Goal: Task Accomplishment & Management: Use online tool/utility

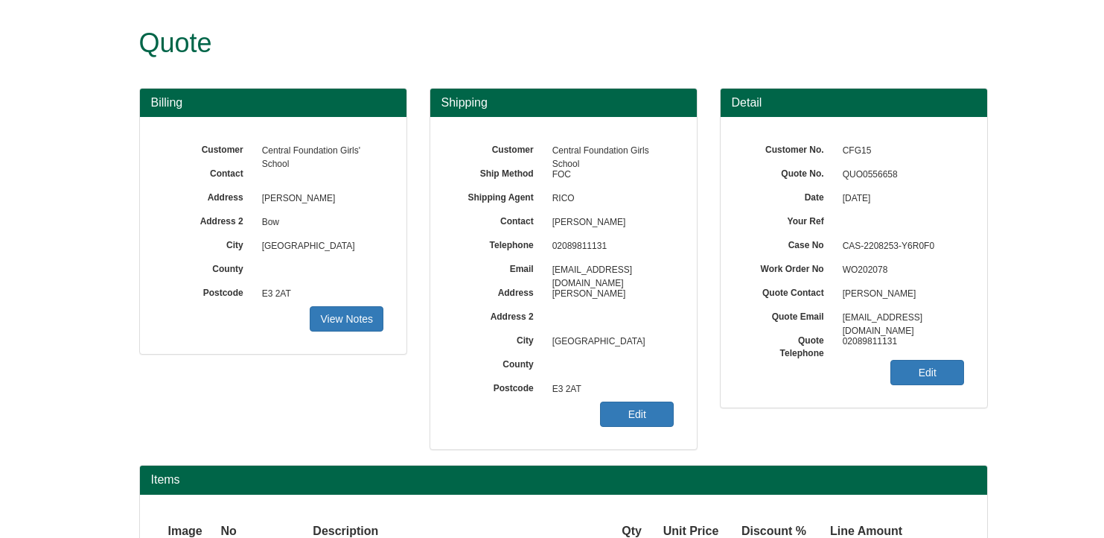
scroll to position [149, 0]
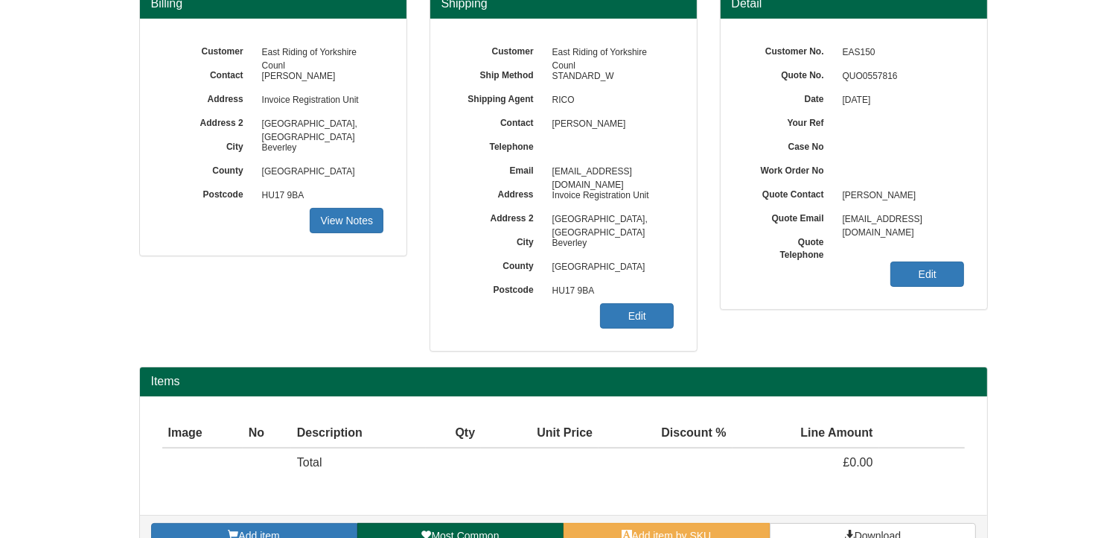
scroll to position [185, 0]
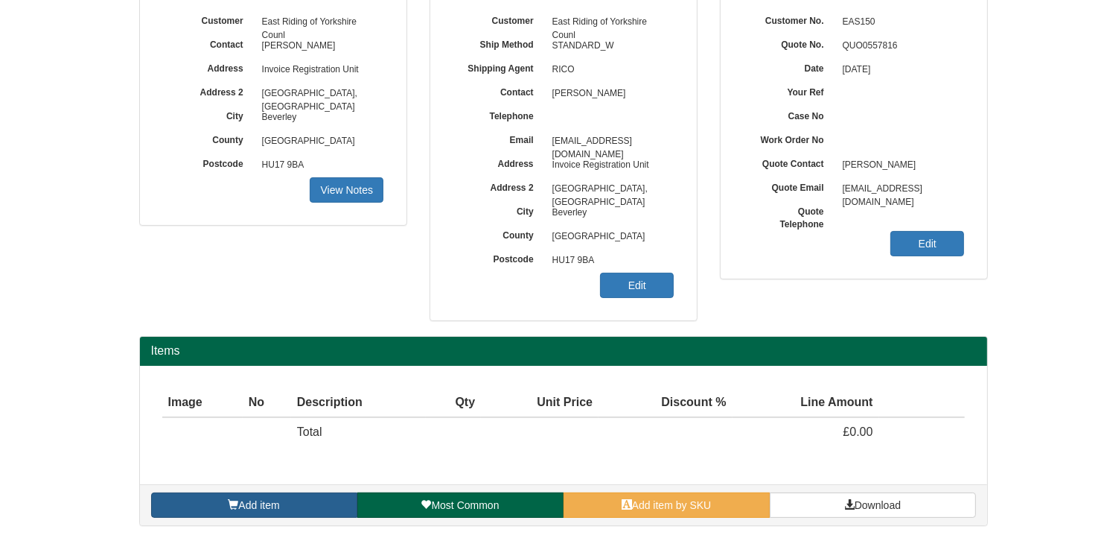
click at [292, 501] on link "Add item" at bounding box center [254, 504] width 206 height 25
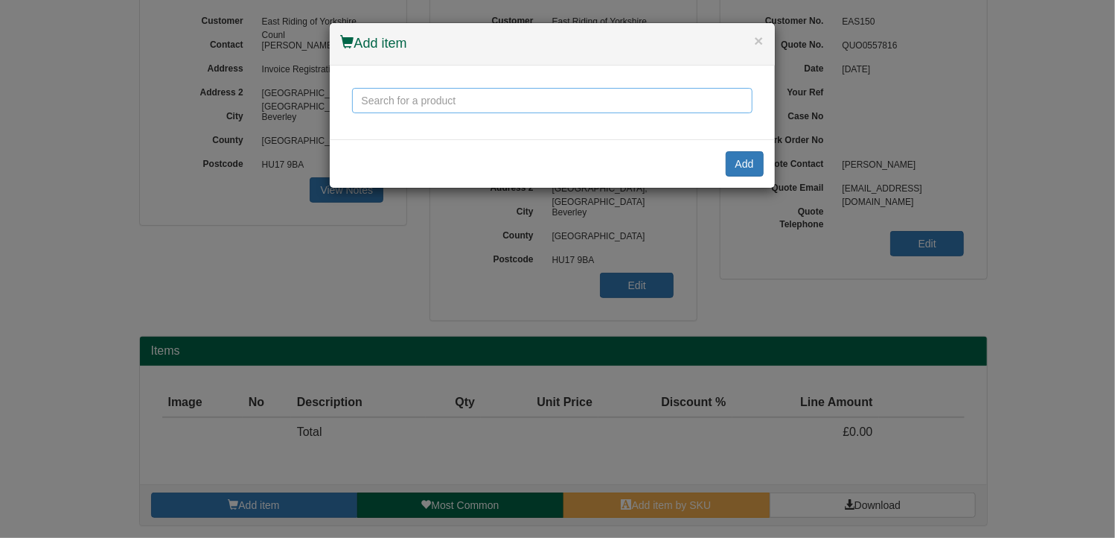
click at [402, 103] on input "text" at bounding box center [552, 100] width 401 height 25
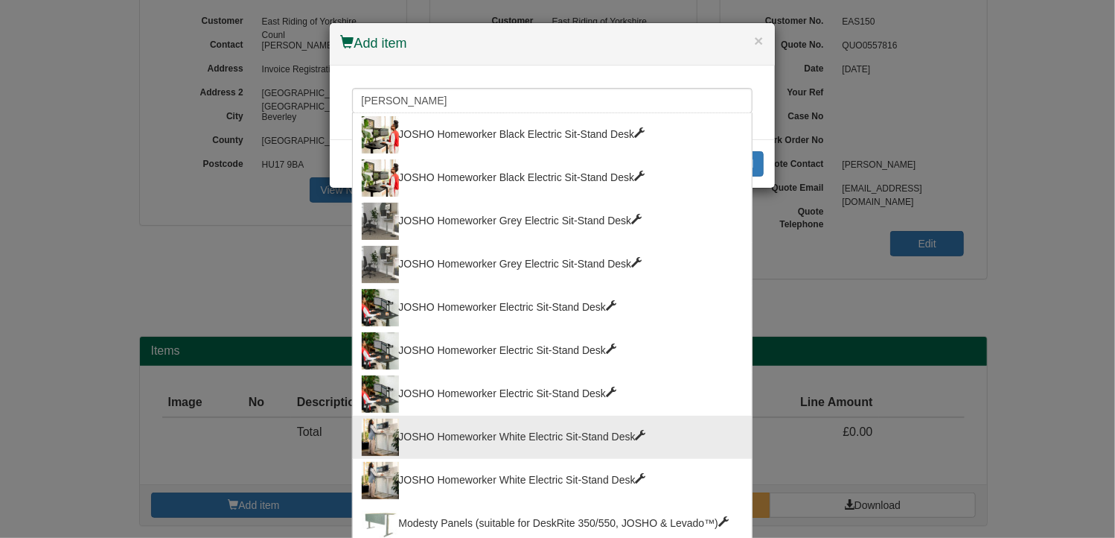
click at [535, 429] on div "JOSHO Homeworker White Electric Sit-Stand Desk" at bounding box center [552, 436] width 381 height 37
type input "JOSHO Homeworker White Electric Sit-Stand Desk"
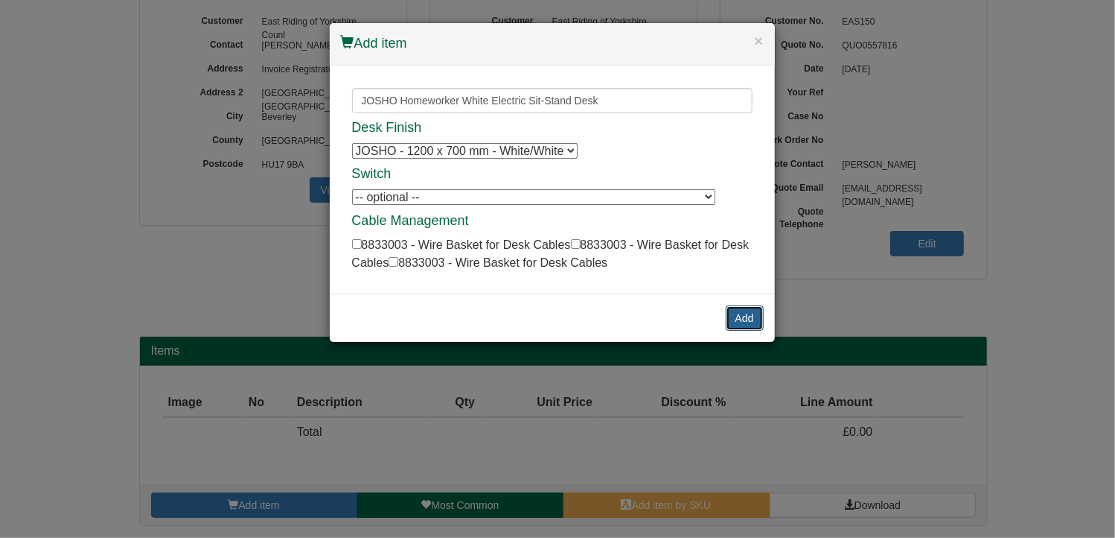
click at [747, 313] on button "Add" at bounding box center [745, 317] width 38 height 25
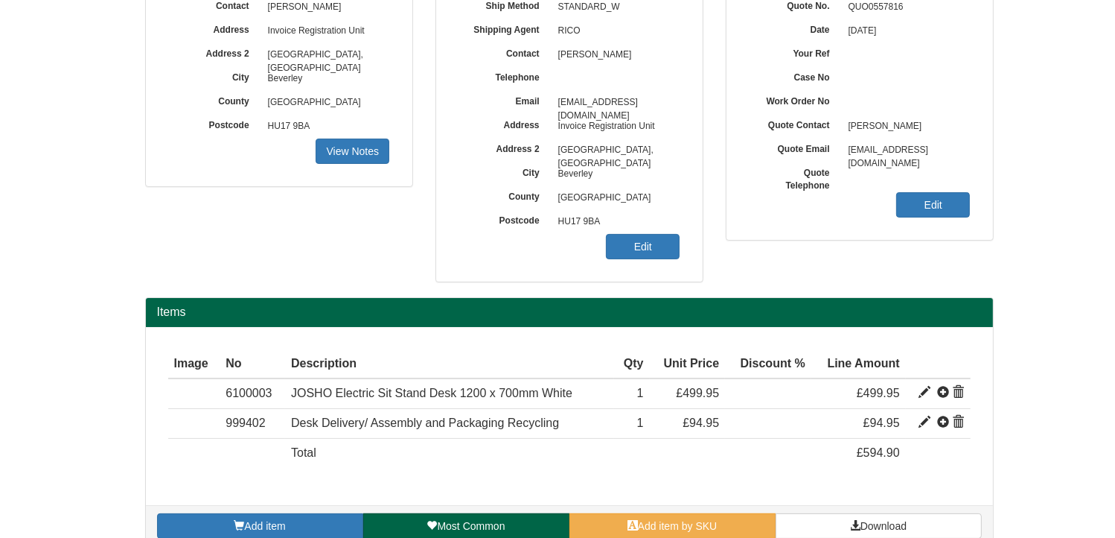
scroll to position [244, 0]
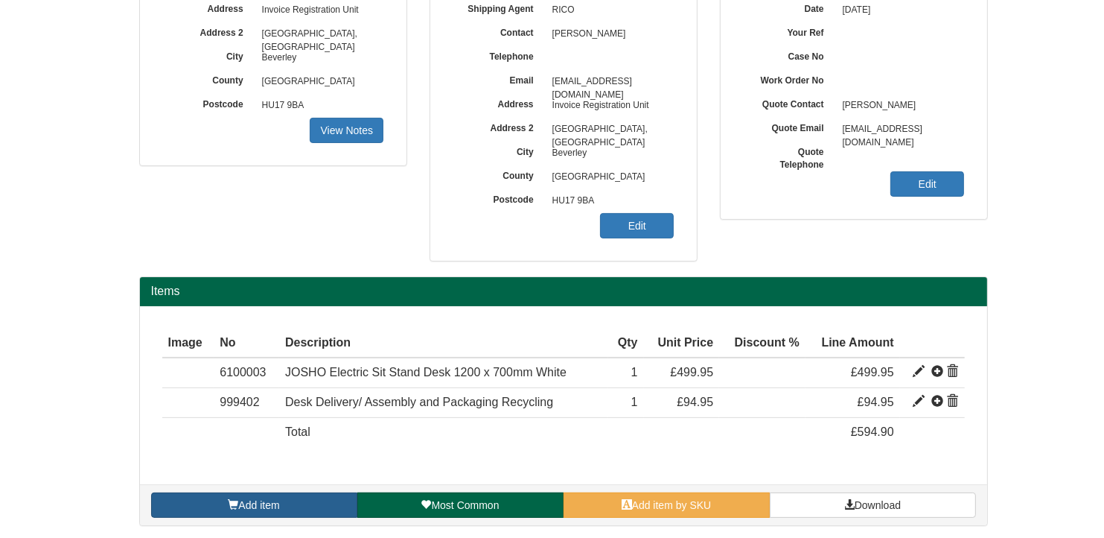
click at [268, 504] on span "Add item" at bounding box center [258, 505] width 41 height 12
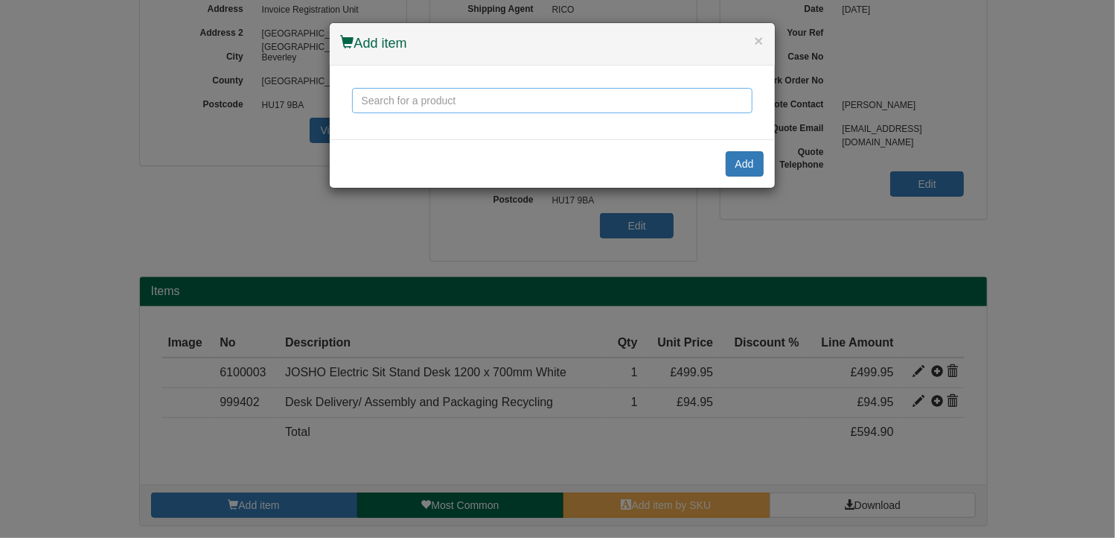
click at [405, 107] on input "text" at bounding box center [552, 100] width 401 height 25
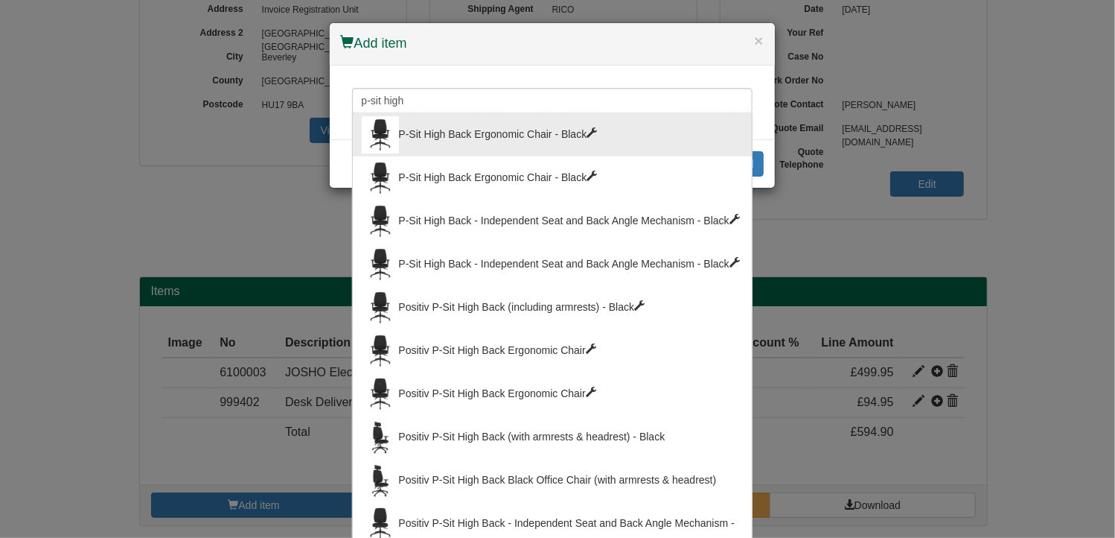
click at [460, 135] on div "P-Sit High Back Ergonomic Chair - Black" at bounding box center [552, 134] width 381 height 37
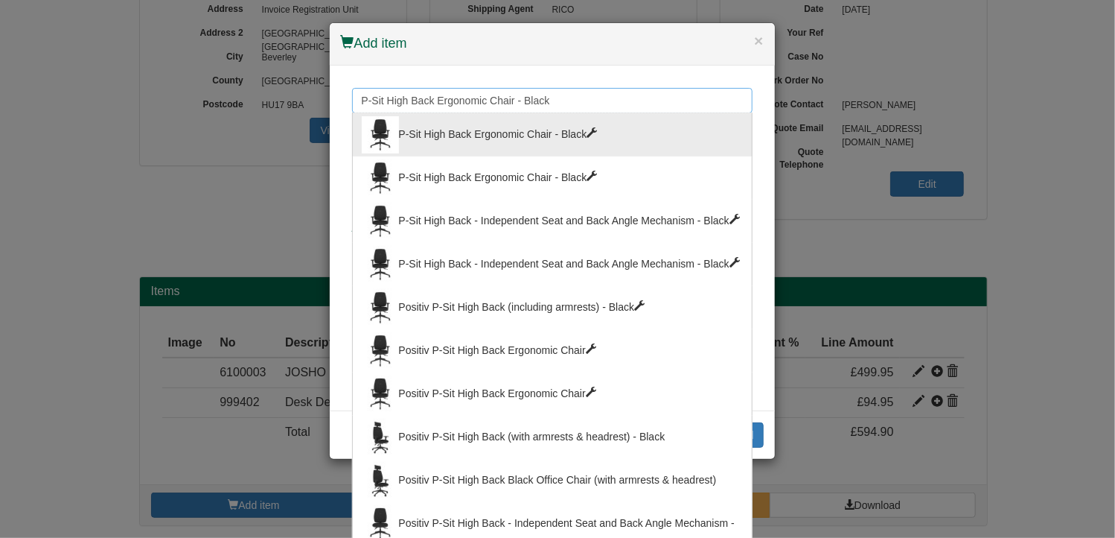
click at [545, 103] on input "P-Sit High Back Ergonomic Chair - Black" at bounding box center [552, 100] width 401 height 25
click at [479, 389] on div "Positiv P-Sit High Back Ergonomic Chair" at bounding box center [552, 393] width 381 height 37
type input "Positiv P-Sit High Back Ergonomic Chair"
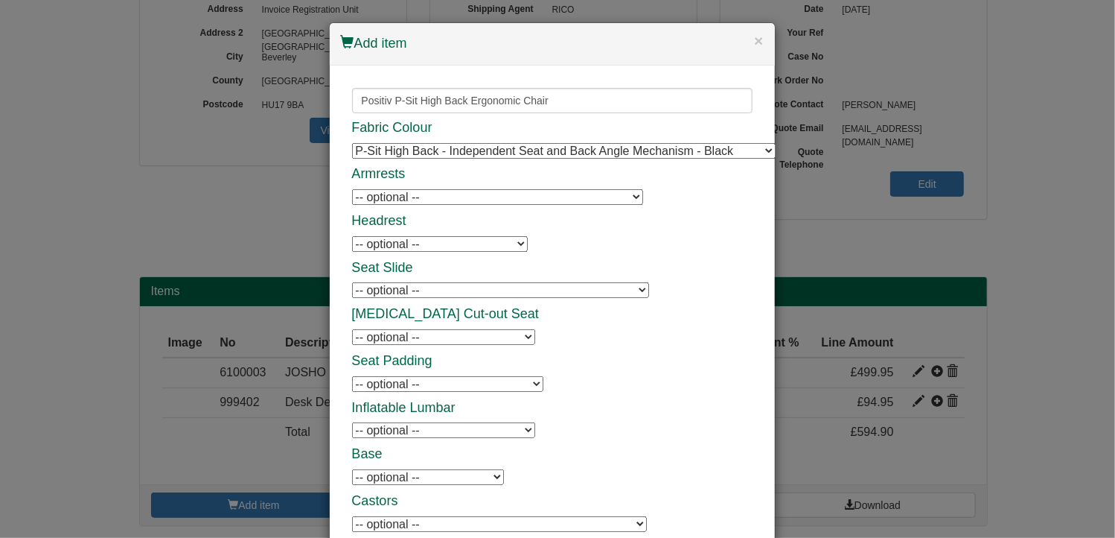
click at [465, 201] on select "-- optional -- P-Sit Height Adjustable Armrests P-Sit Height Adjustable Armrest…" at bounding box center [497, 197] width 291 height 16
click at [427, 200] on select "-- optional -- P-Sit Height Adjustable Armrests P-Sit Height Adjustable Armrest…" at bounding box center [497, 197] width 291 height 16
select select "9794006"
click at [352, 189] on select "-- optional -- P-Sit Height Adjustable Armrests P-Sit Height Adjustable Armrest…" at bounding box center [497, 197] width 291 height 16
click at [399, 293] on select "-- optional -- P-Sit Seat Slide (adds a sliding seat range of 50 mm) P-Sit Seat…" at bounding box center [500, 290] width 297 height 16
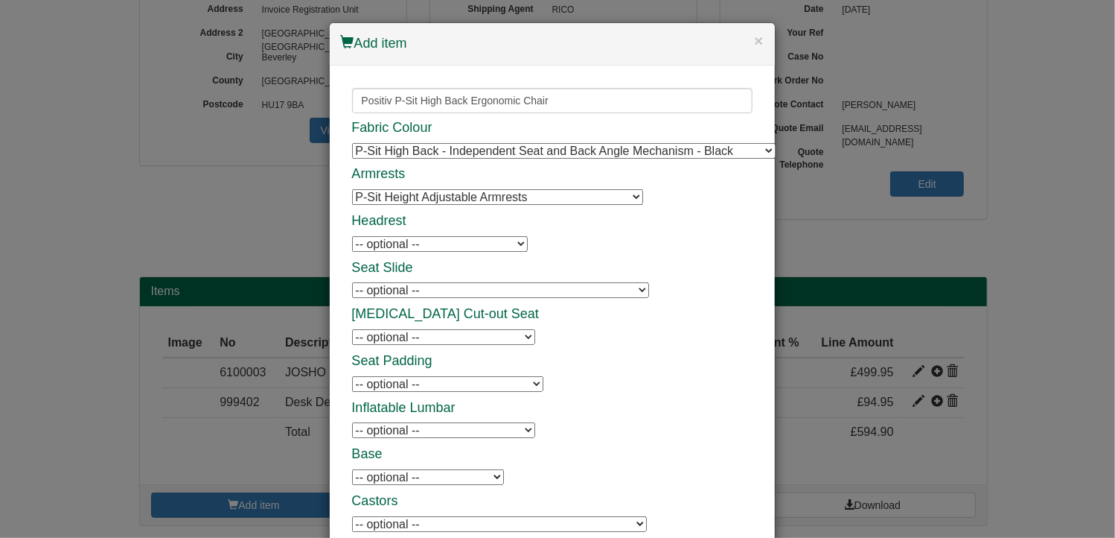
select select "9794009"
click at [352, 282] on select "-- optional -- P-Sit Seat Slide (adds a sliding seat range of 50 mm) P-Sit Seat…" at bounding box center [500, 290] width 297 height 16
click at [393, 334] on select "-- optional -- Coccyx Cut-out Seat Coccyx Cut-out Seat Coccyx Cut-out Seat" at bounding box center [443, 337] width 183 height 16
select select "9794012"
click at [352, 329] on select "-- optional -- Coccyx Cut-out Seat Coccyx Cut-out Seat Coccyx Cut-out Seat" at bounding box center [443, 337] width 183 height 16
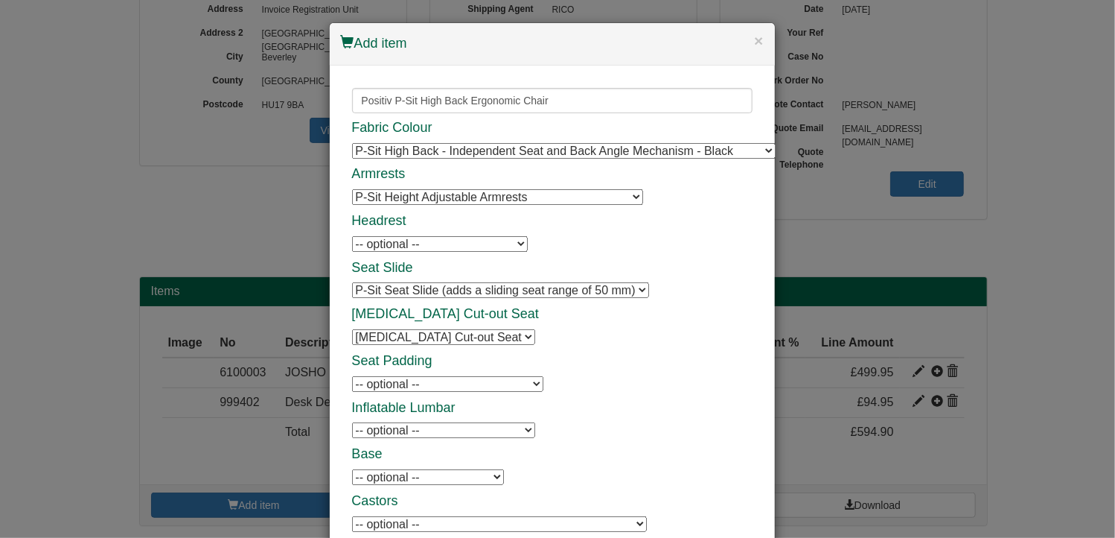
click at [393, 433] on select "-- optional -- P-Sit Inflatable Lumbar Support P-Sit Inflatable Lumbar Support …" at bounding box center [443, 430] width 183 height 16
select select "9794010"
click at [352, 422] on select "-- optional -- P-Sit Inflatable Lumbar Support P-Sit Inflatable Lumbar Support …" at bounding box center [443, 430] width 183 height 16
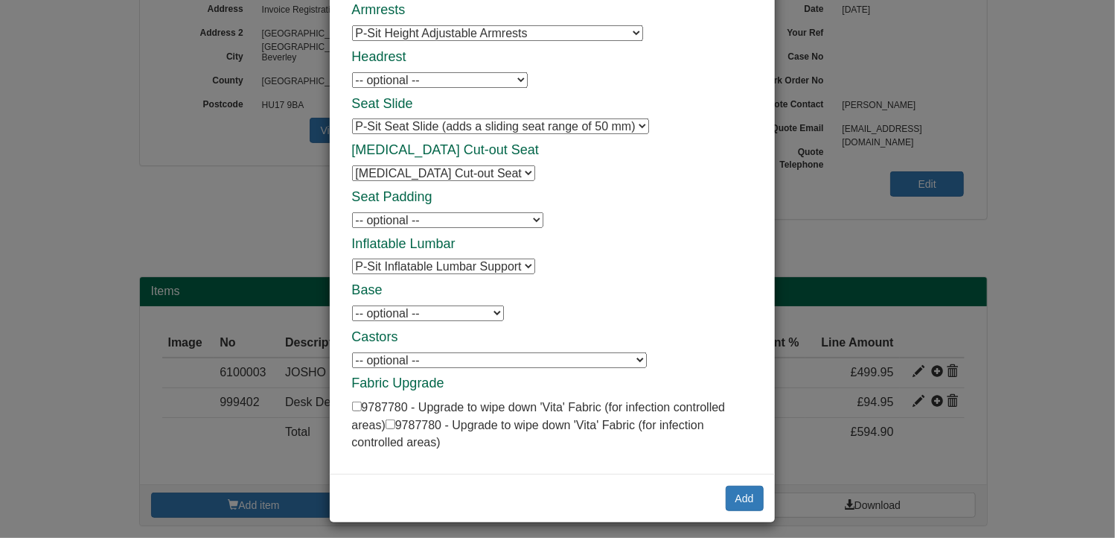
scroll to position [168, 0]
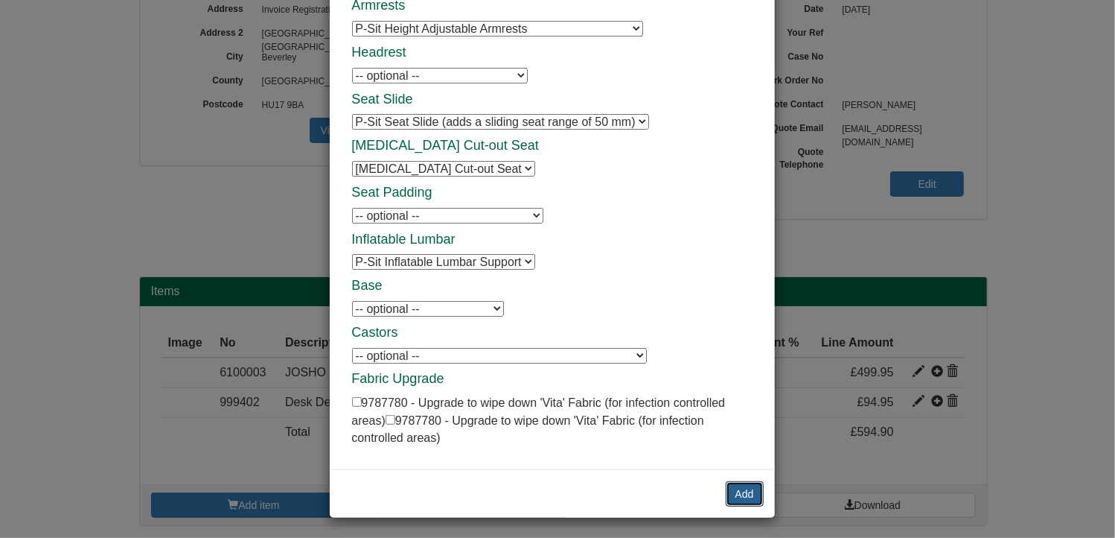
click at [738, 485] on button "Add" at bounding box center [745, 493] width 38 height 25
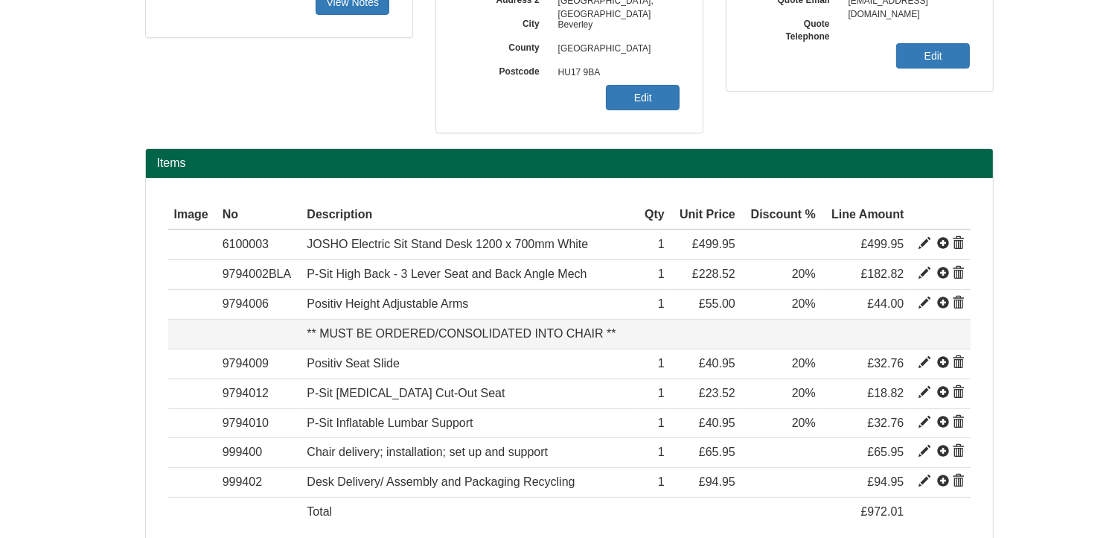
scroll to position [450, 0]
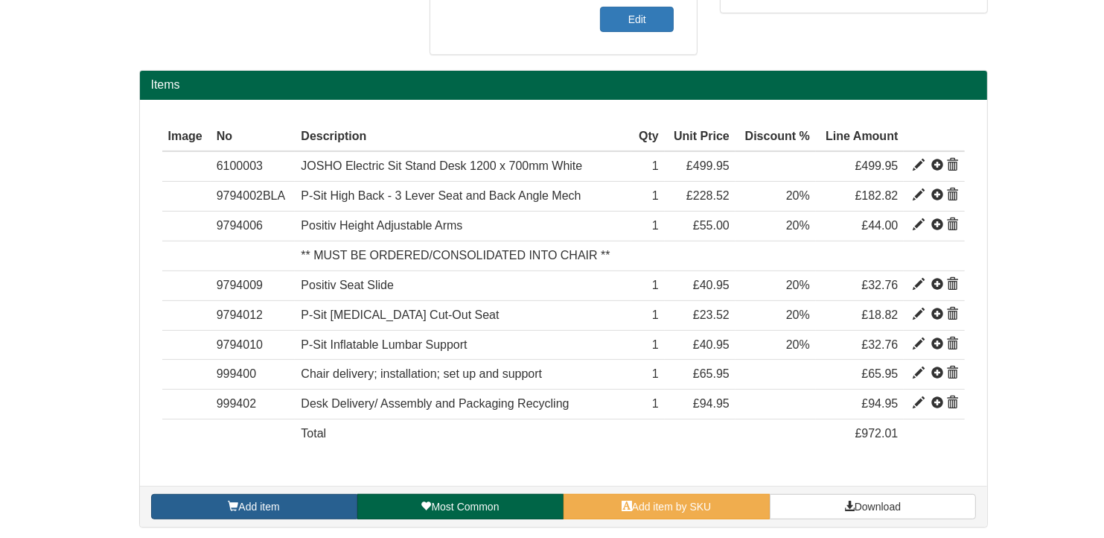
click at [310, 507] on link "Add item" at bounding box center [254, 506] width 206 height 25
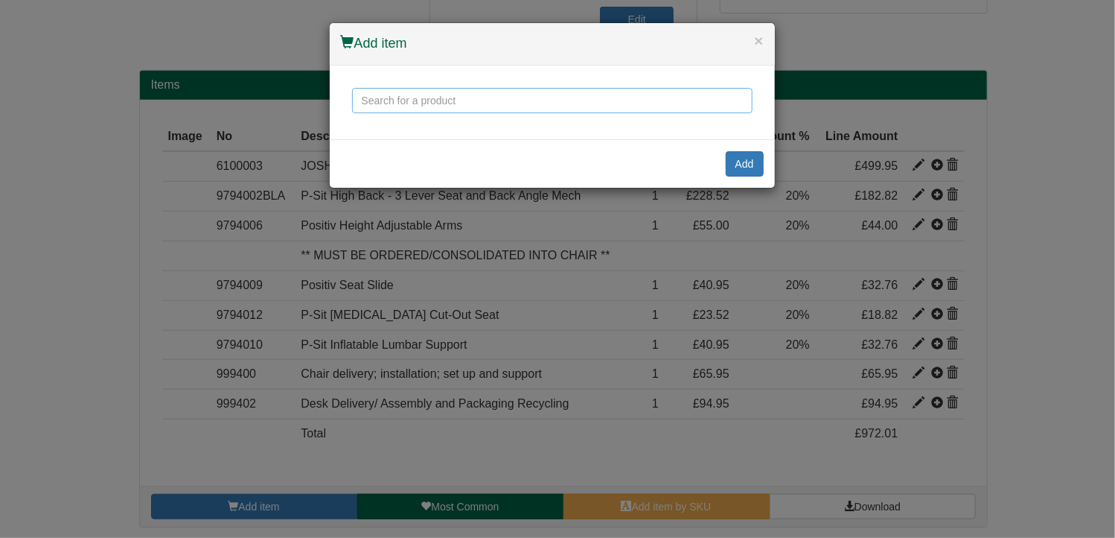
click at [382, 105] on input "text" at bounding box center [552, 100] width 401 height 25
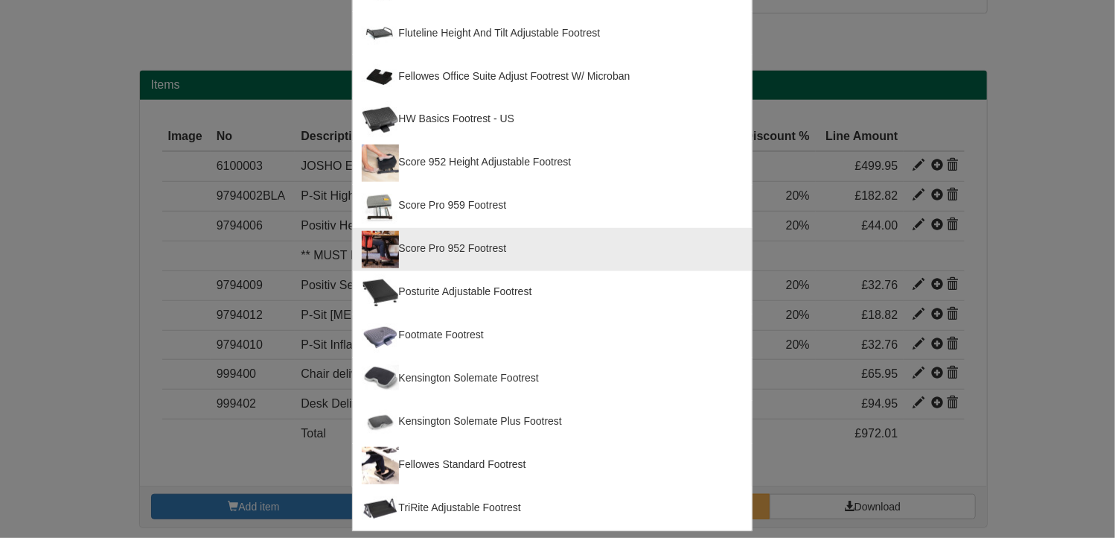
scroll to position [447, 0]
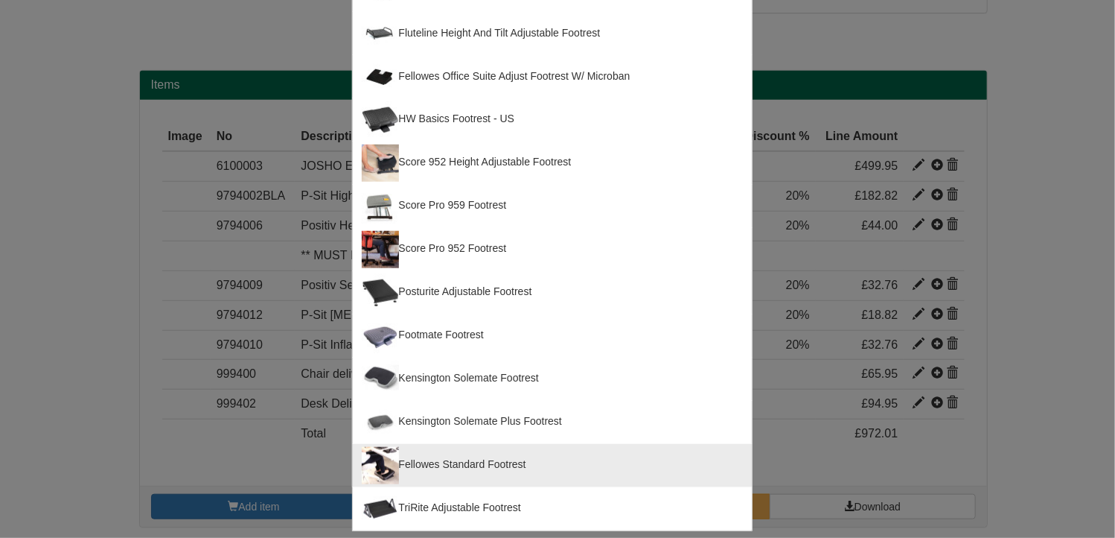
click at [500, 471] on div "Fellowes Standard Footrest" at bounding box center [552, 465] width 381 height 37
type input "Fellowes Standard Footrest"
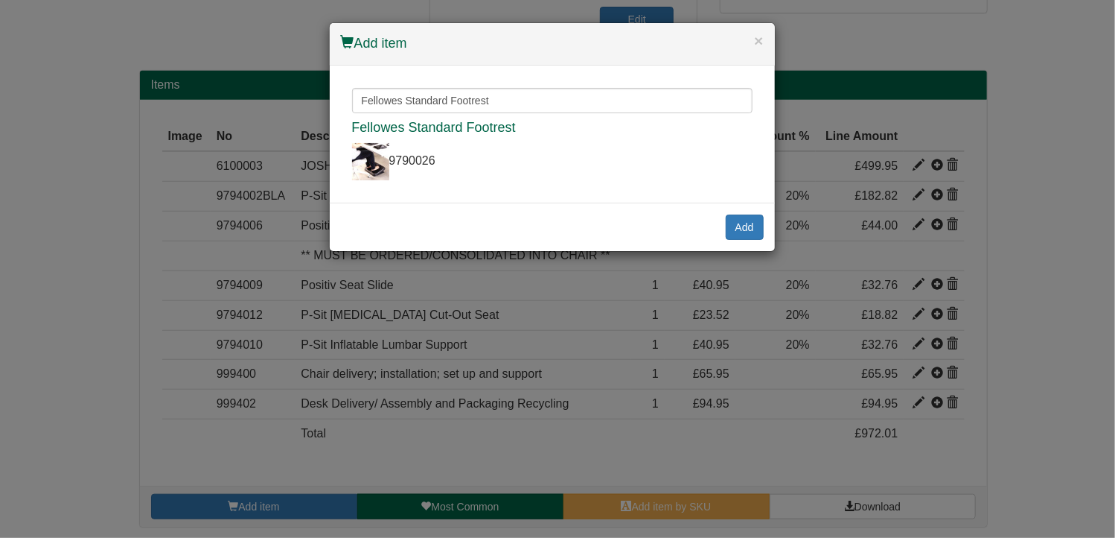
scroll to position [0, 0]
click at [742, 223] on button "Add" at bounding box center [745, 226] width 38 height 25
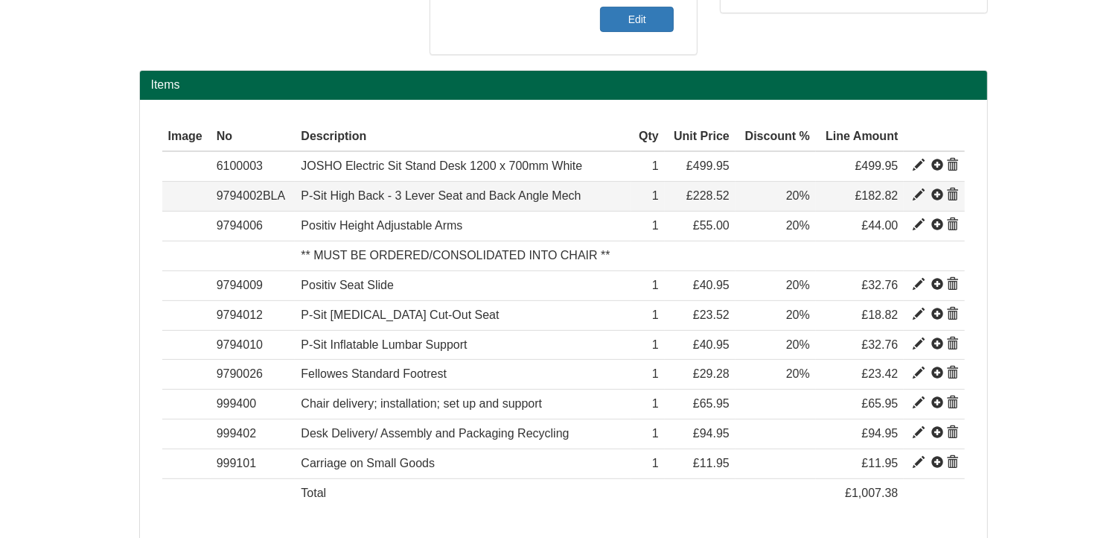
click at [914, 194] on span at bounding box center [919, 195] width 12 height 12
type input "P-Sit High Back - 3 Lever Seat and Back Angle Mech"
type input "Bondai FR Black 8033"
type input "93.16"
type input "228.52"
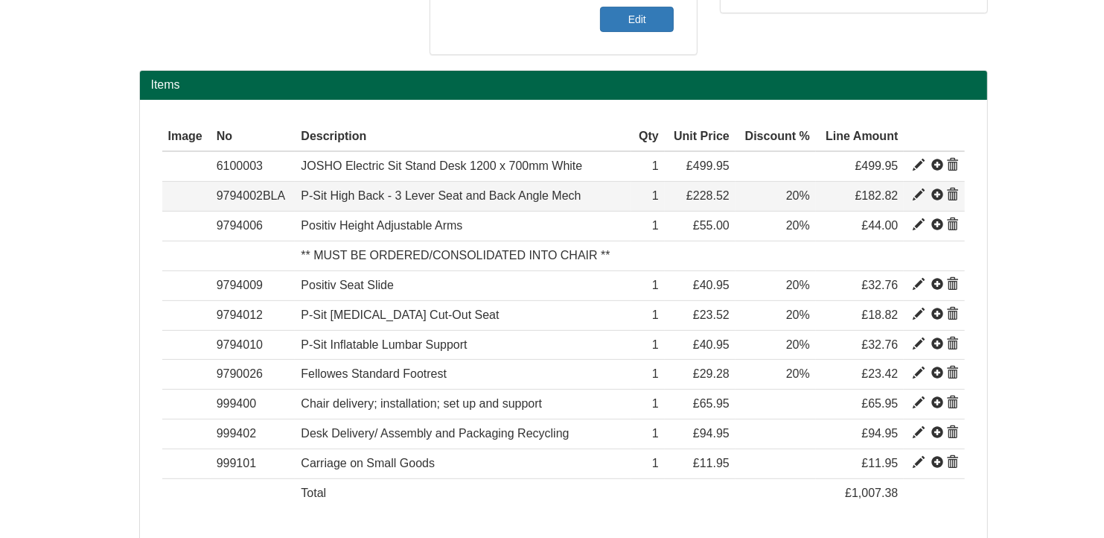
type input "228.52"
type input "1"
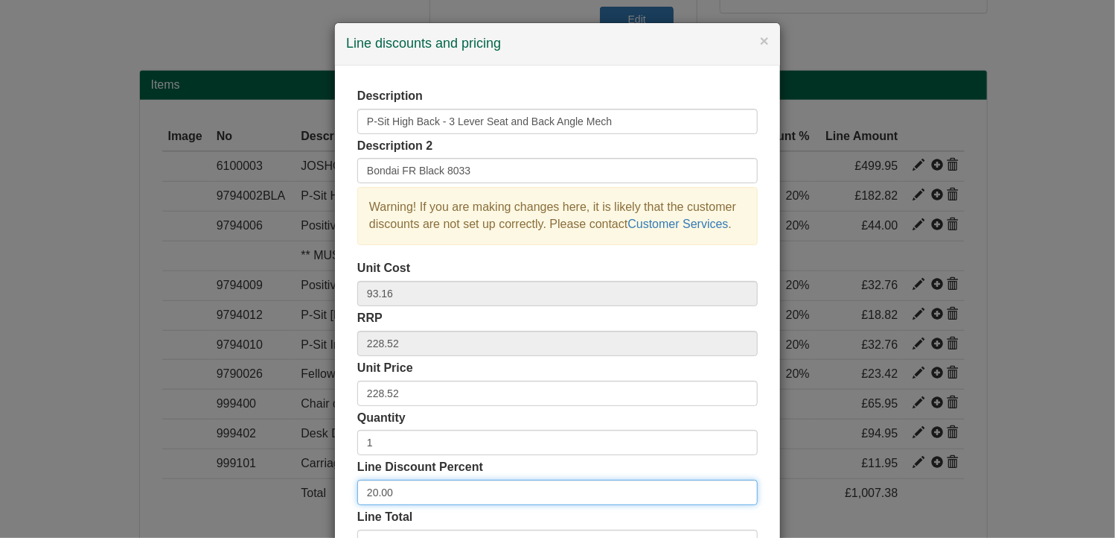
drag, startPoint x: 411, startPoint y: 482, endPoint x: 342, endPoint y: 482, distance: 68.5
click at [342, 482] on div "Description P-Sit High Back - 3 Lever Seat and Back Angle Mech Description 2 Bo…" at bounding box center [557, 323] width 445 height 515
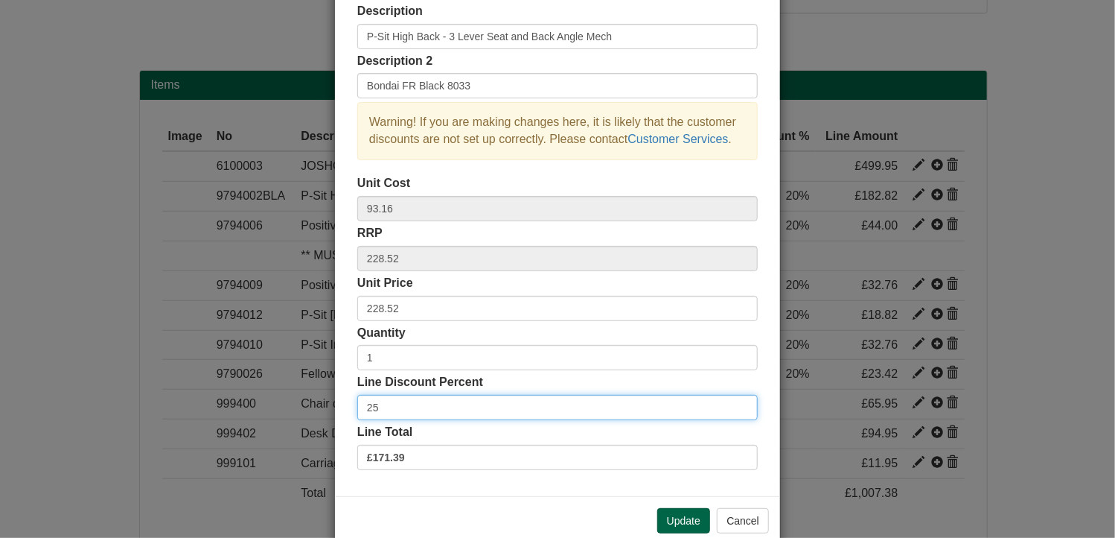
scroll to position [113, 0]
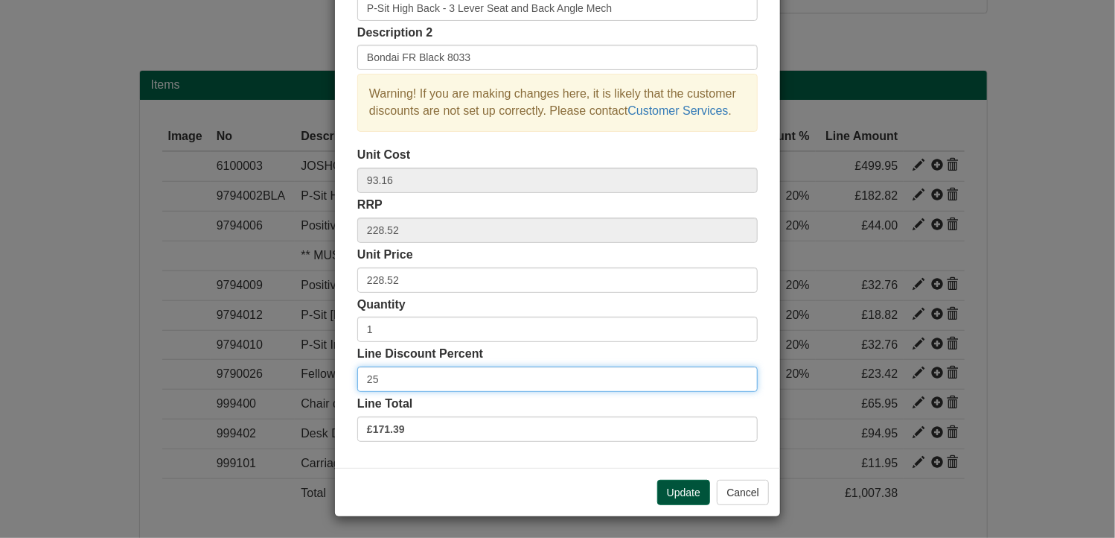
type input "25"
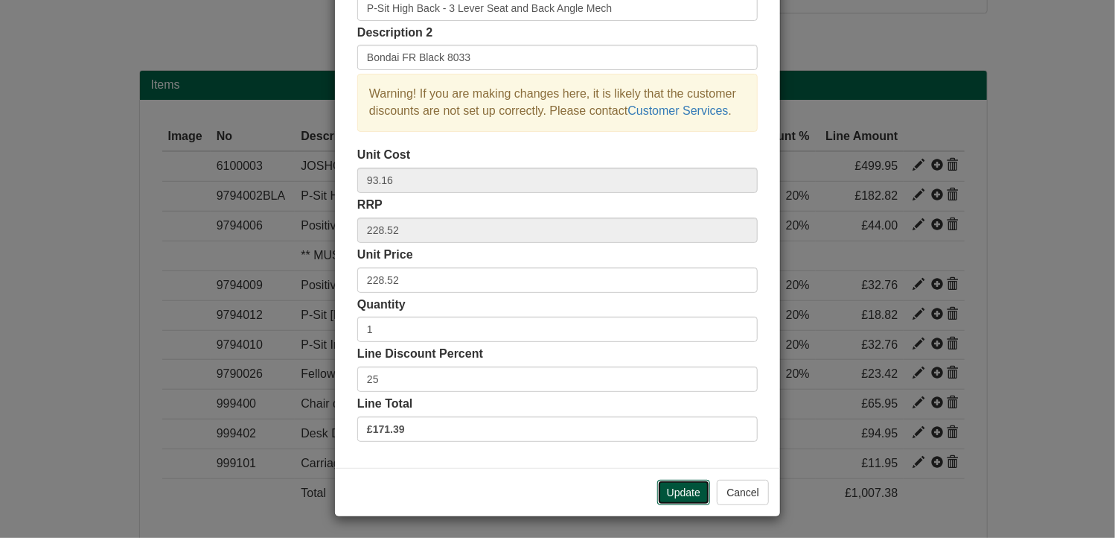
click at [670, 489] on button "Update" at bounding box center [683, 491] width 53 height 25
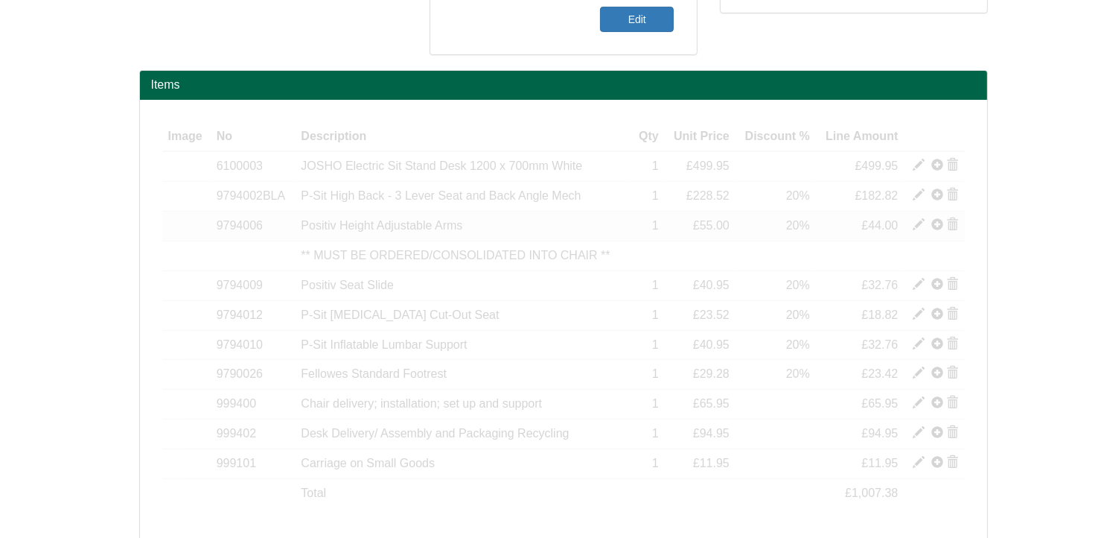
click at [919, 225] on span at bounding box center [919, 225] width 12 height 12
type input "Positiv Height Adjustable Arms"
type input "*Chair Upgrade*"
type input "17.96"
type input "55.00"
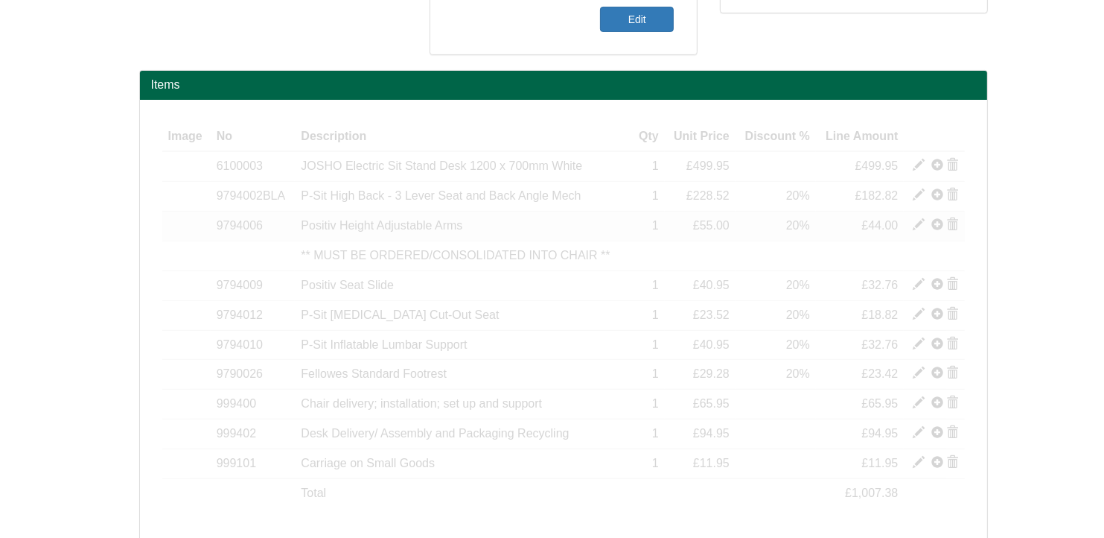
type input "55.00"
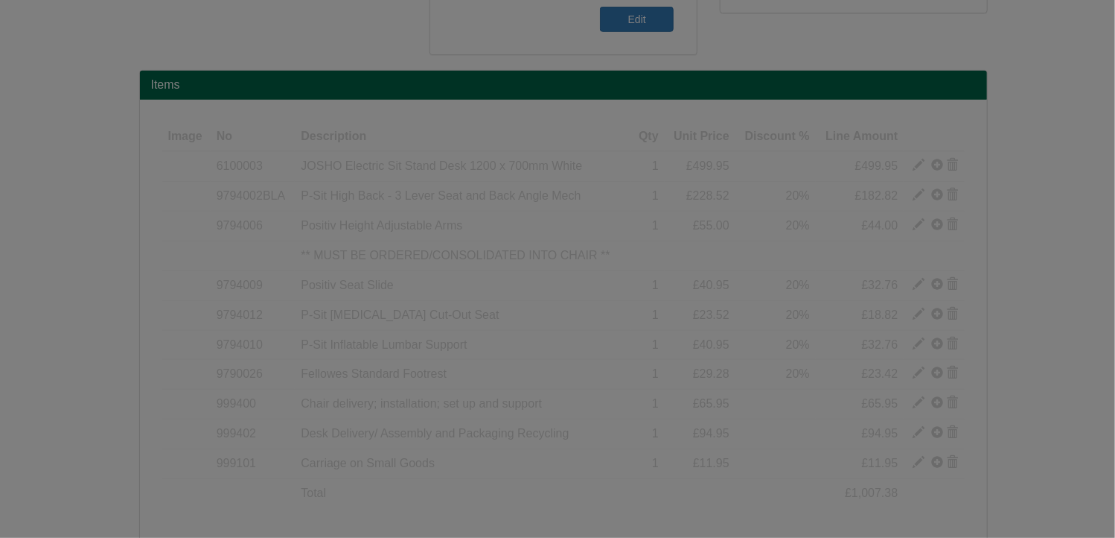
scroll to position [0, 0]
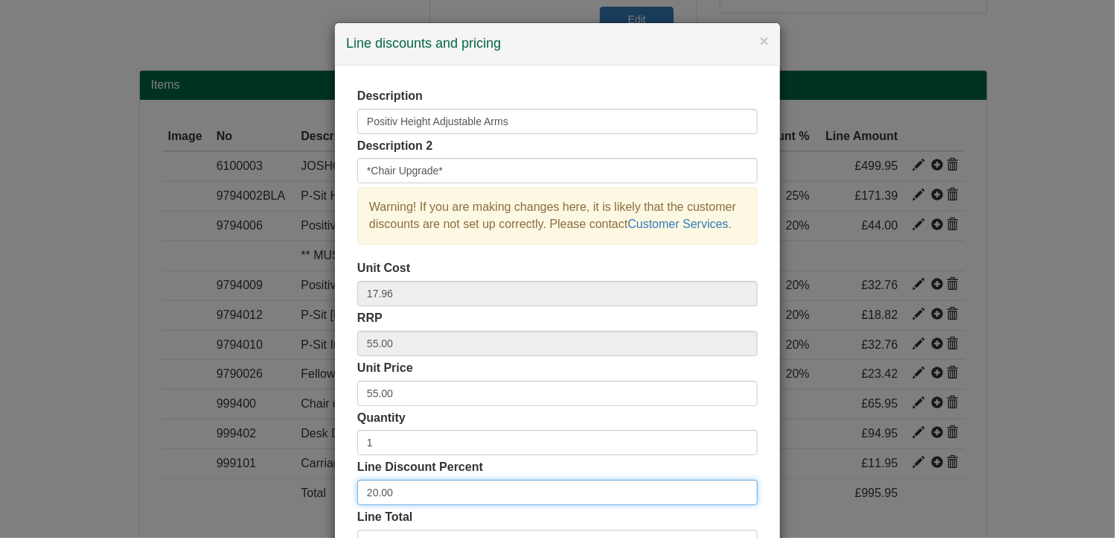
drag, startPoint x: 402, startPoint y: 493, endPoint x: 307, endPoint y: 490, distance: 94.6
click at [307, 490] on div "× Line discounts and pricing Description Positiv Height Adjustable Arms Descrip…" at bounding box center [557, 269] width 1115 height 538
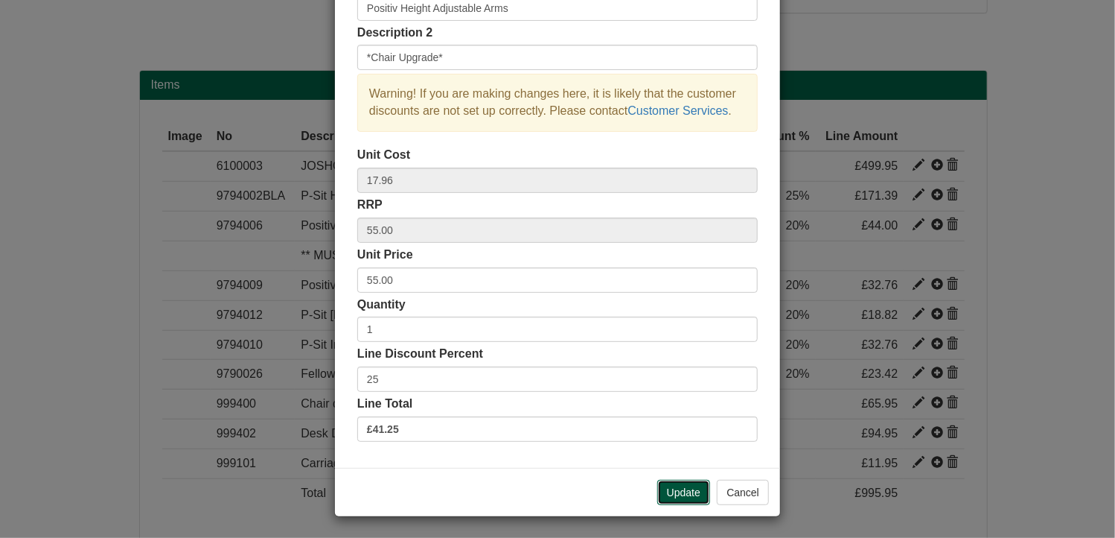
click at [667, 488] on button "Update" at bounding box center [683, 491] width 53 height 25
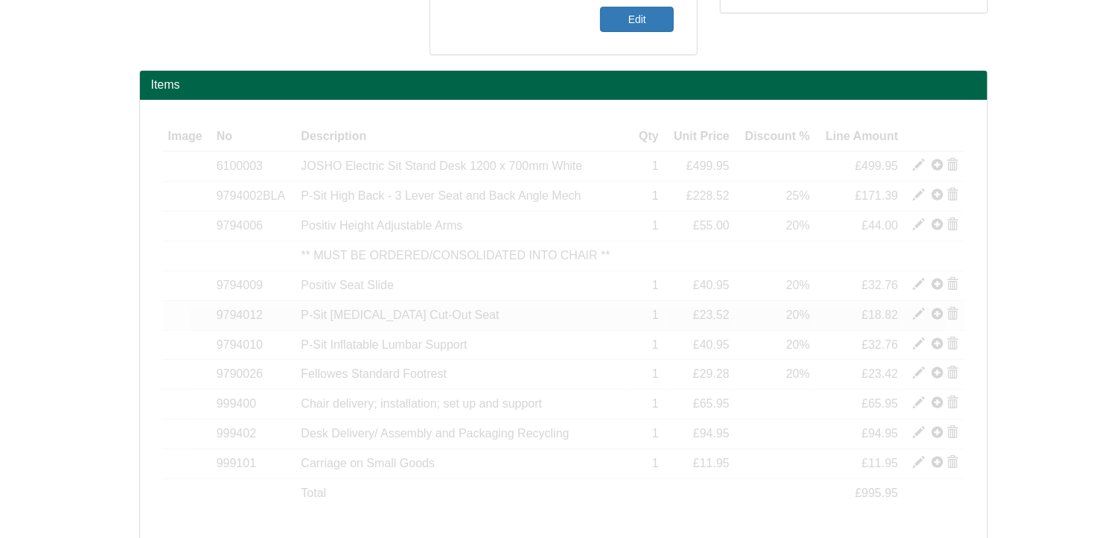
click at [916, 313] on span at bounding box center [919, 314] width 12 height 12
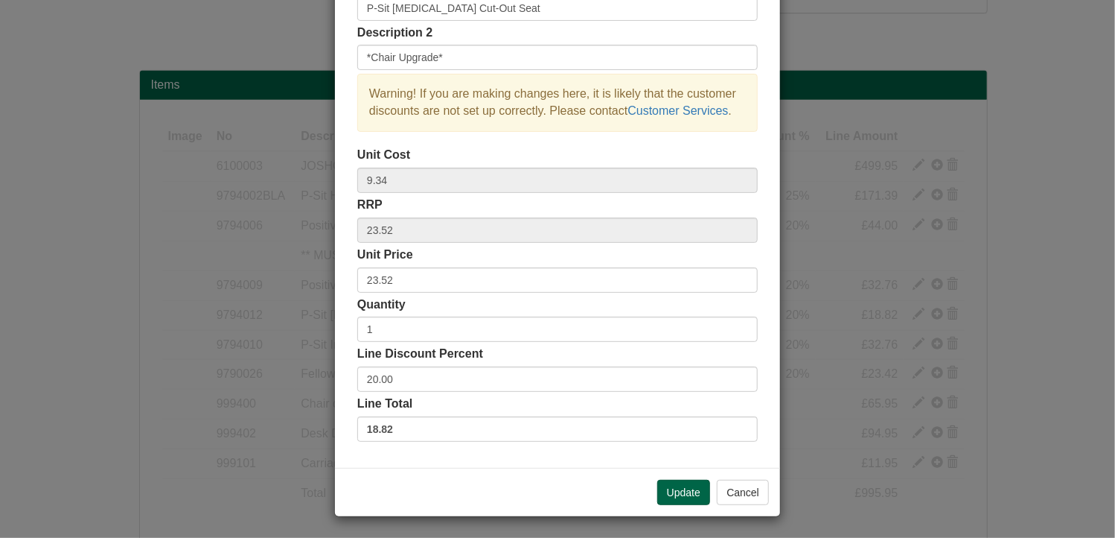
scroll to position [0, 0]
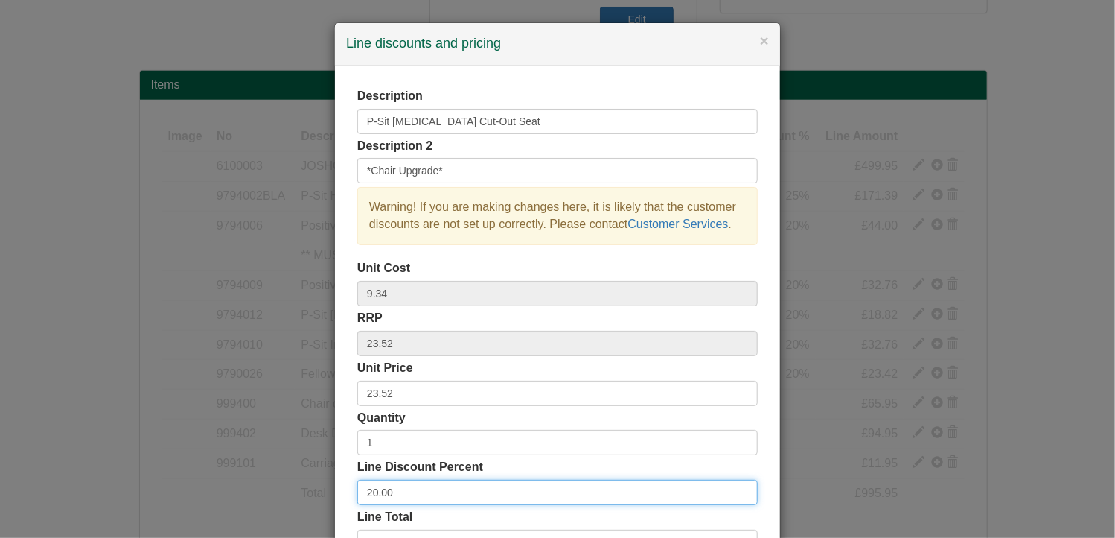
drag, startPoint x: 426, startPoint y: 482, endPoint x: 325, endPoint y: 483, distance: 101.3
click at [325, 483] on div "× Line discounts and pricing Description P-Sit Coccyx Cut-Out Seat Description …" at bounding box center [557, 269] width 1115 height 538
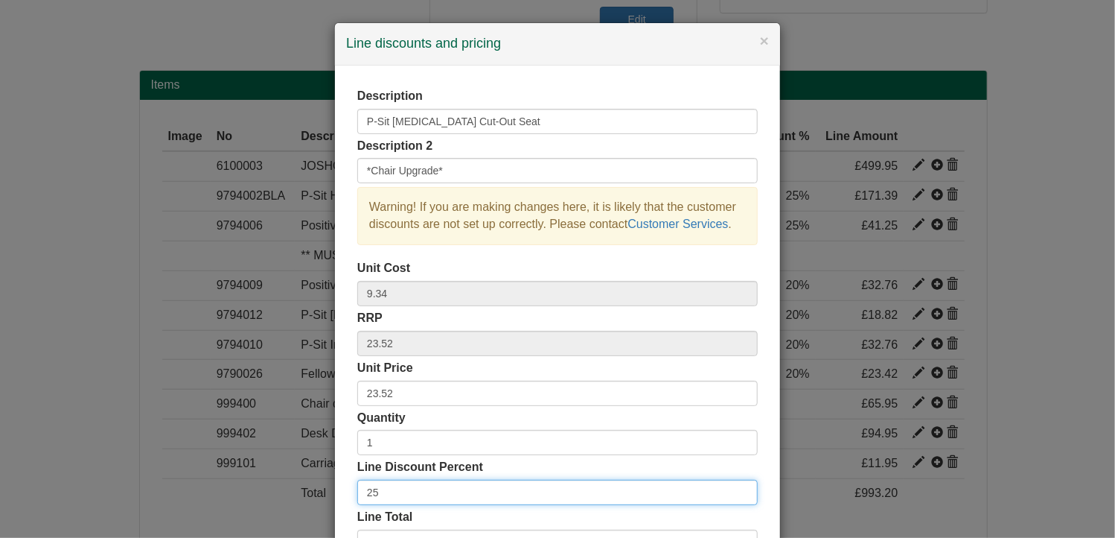
scroll to position [113, 0]
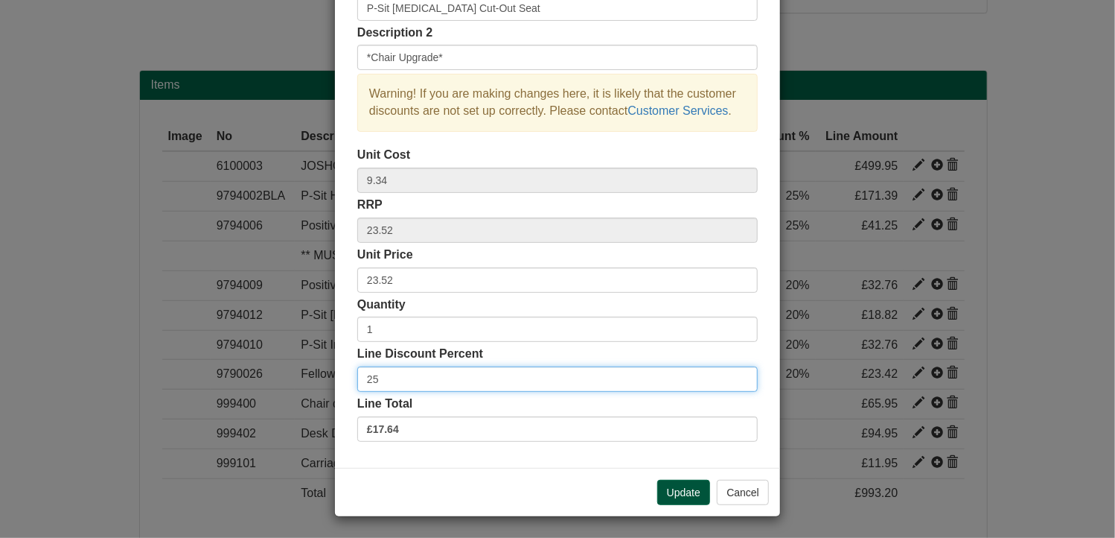
type input "25"
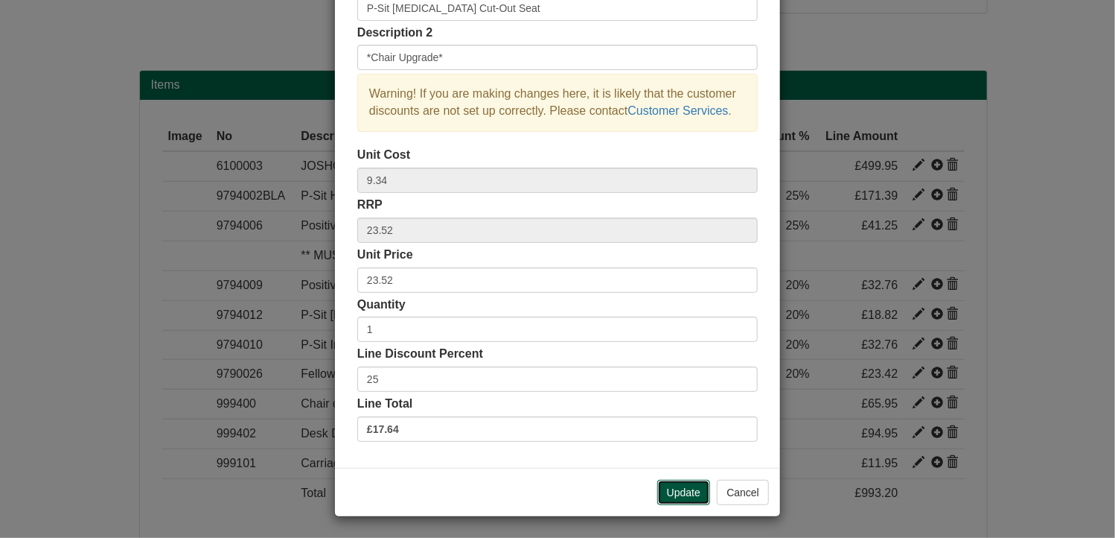
click at [676, 488] on button "Update" at bounding box center [683, 491] width 53 height 25
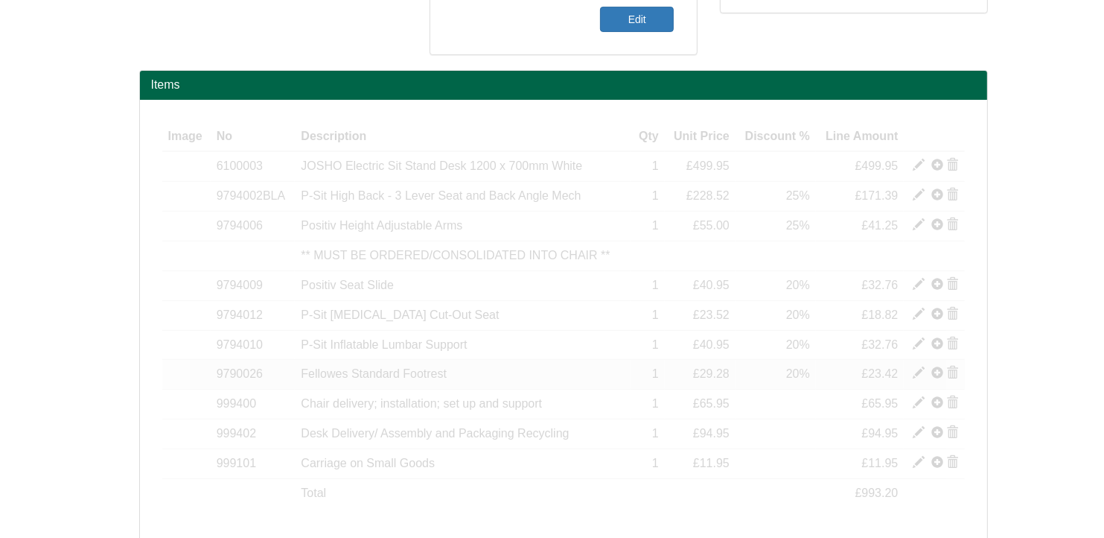
click at [917, 370] on span at bounding box center [919, 373] width 12 height 12
type input "Fellowes Standard Footrest"
type input "4.91"
type input "29.28"
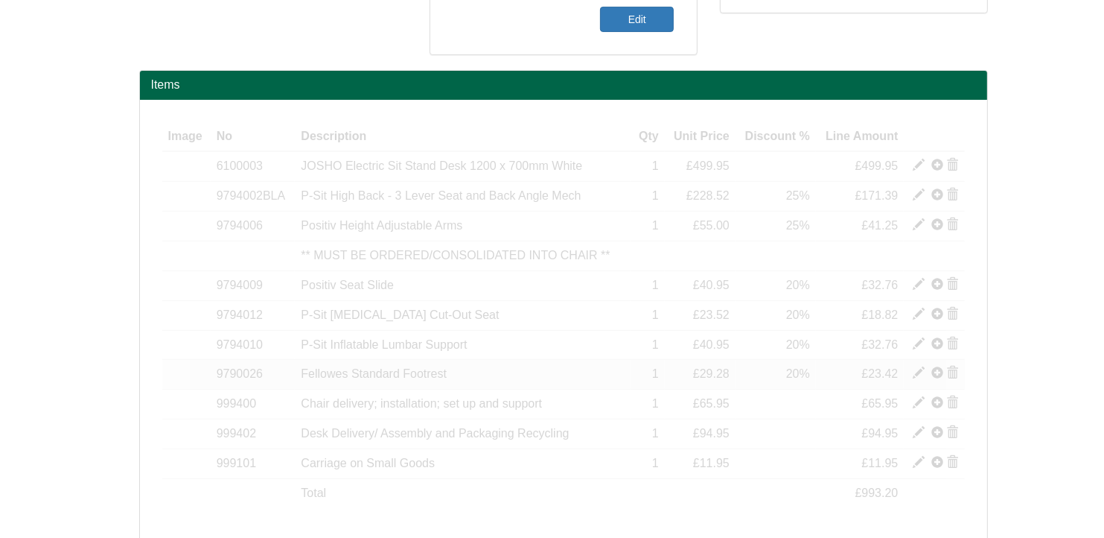
type input "20.00"
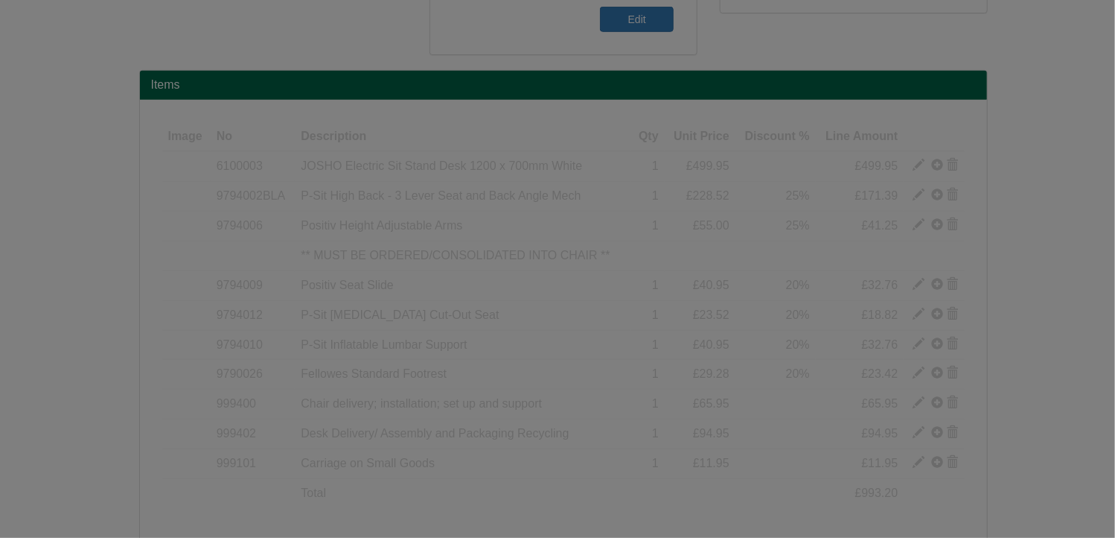
scroll to position [0, 0]
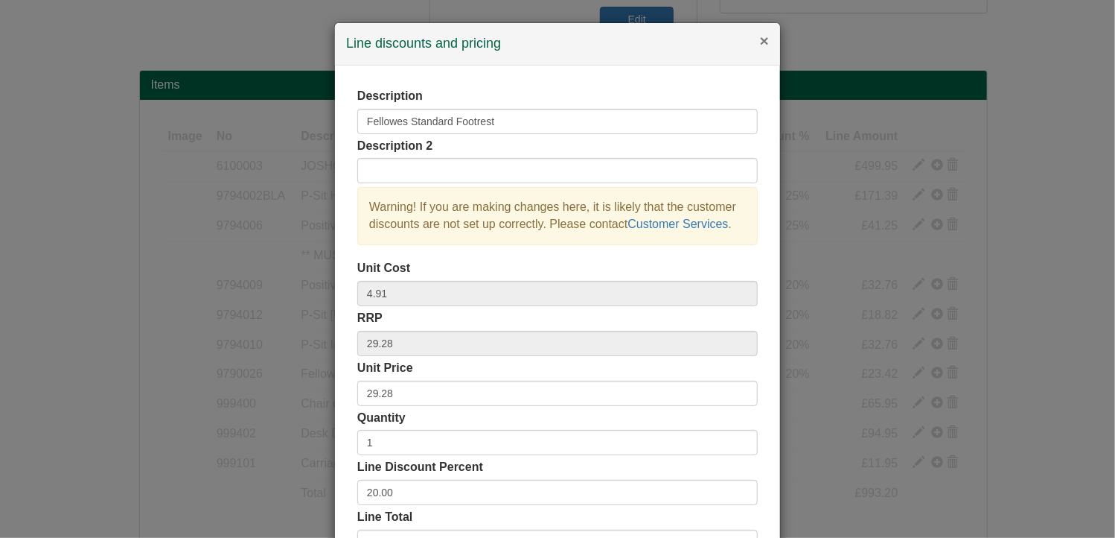
click at [760, 42] on button "×" at bounding box center [764, 41] width 9 height 16
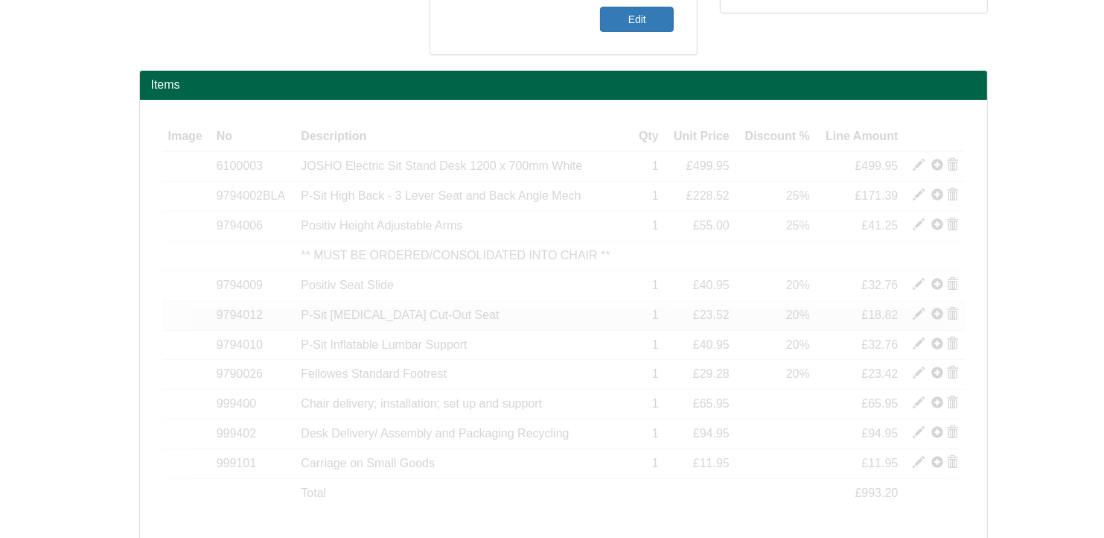
click at [918, 308] on span at bounding box center [919, 314] width 12 height 12
type input "P-Sit Coccyx Cut-Out Seat"
type input "*Chair Upgrade*"
type input "9.34"
type input "23.52"
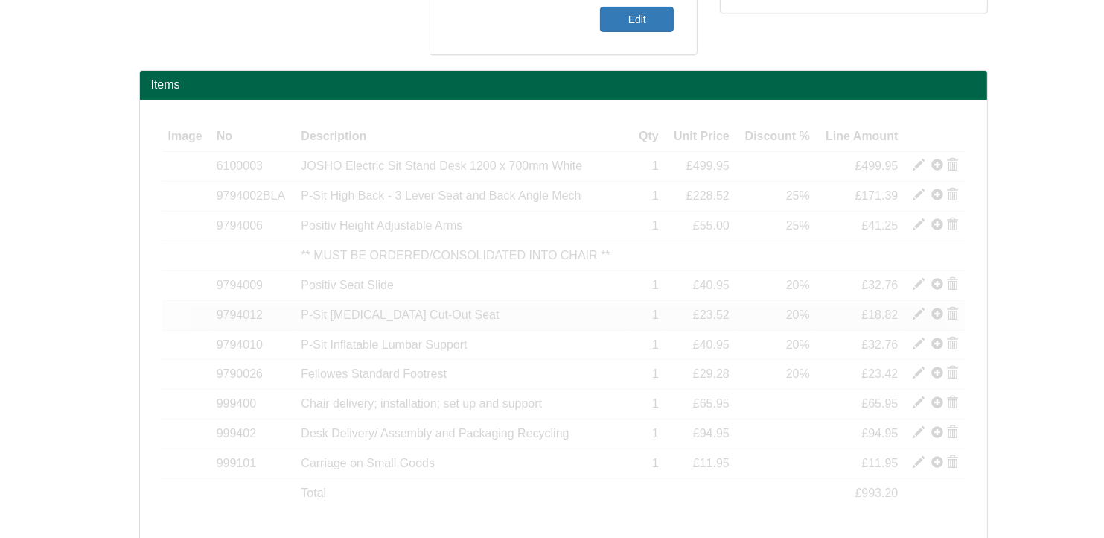
type input "23.52"
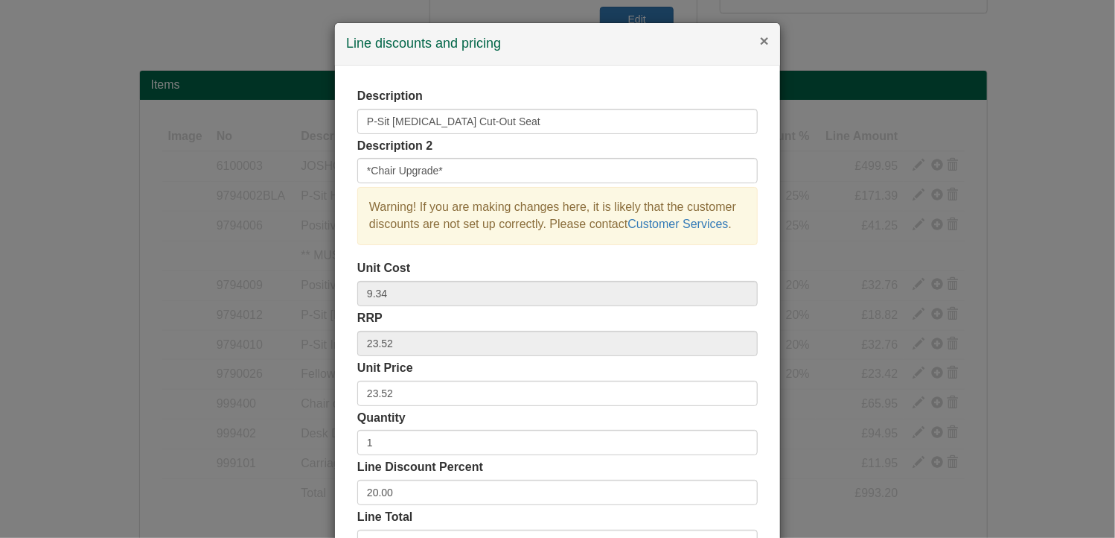
click at [760, 45] on button "×" at bounding box center [764, 41] width 9 height 16
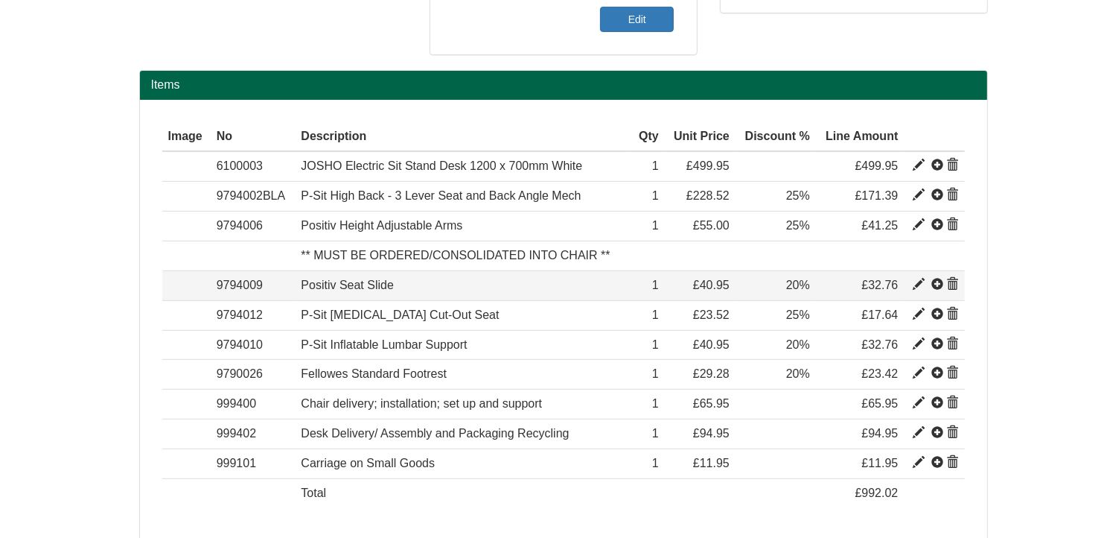
click at [913, 278] on span at bounding box center [919, 284] width 12 height 12
type input "Positiv Seat Slide"
type input "13.33"
type input "40.95"
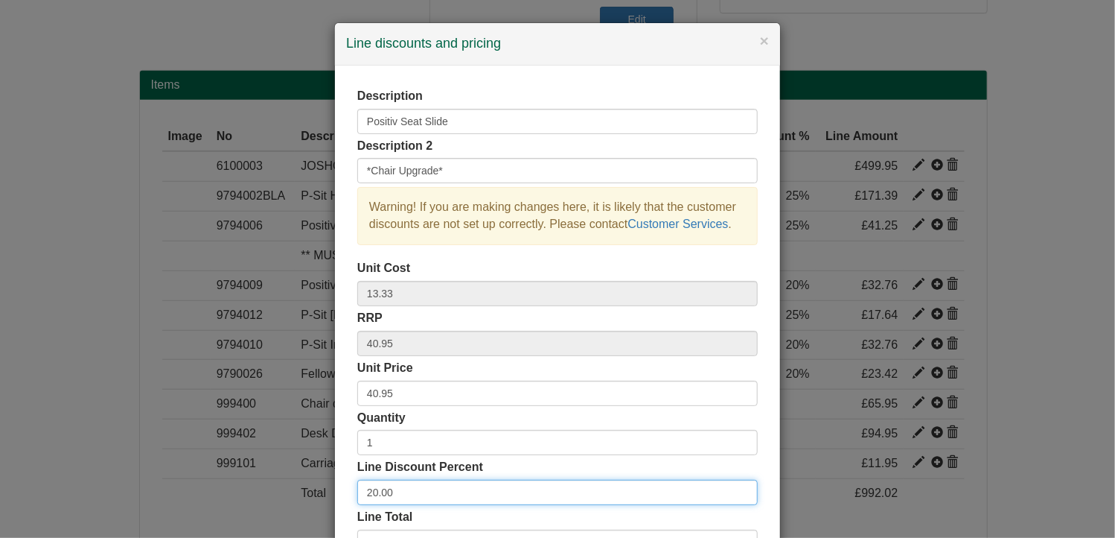
drag, startPoint x: 387, startPoint y: 494, endPoint x: 351, endPoint y: 494, distance: 35.7
click at [357, 494] on input "20.00" at bounding box center [557, 491] width 401 height 25
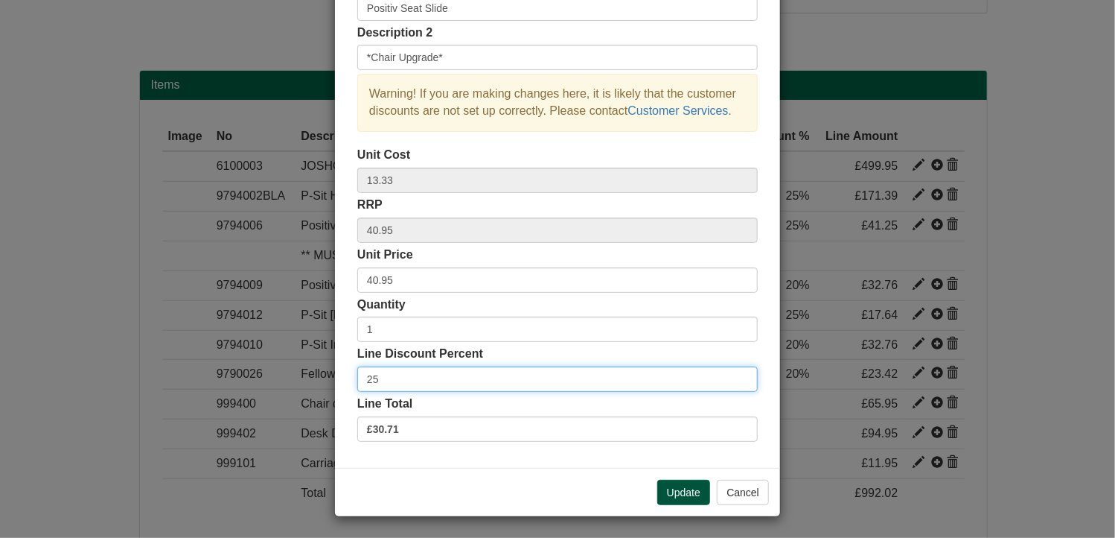
type input "25"
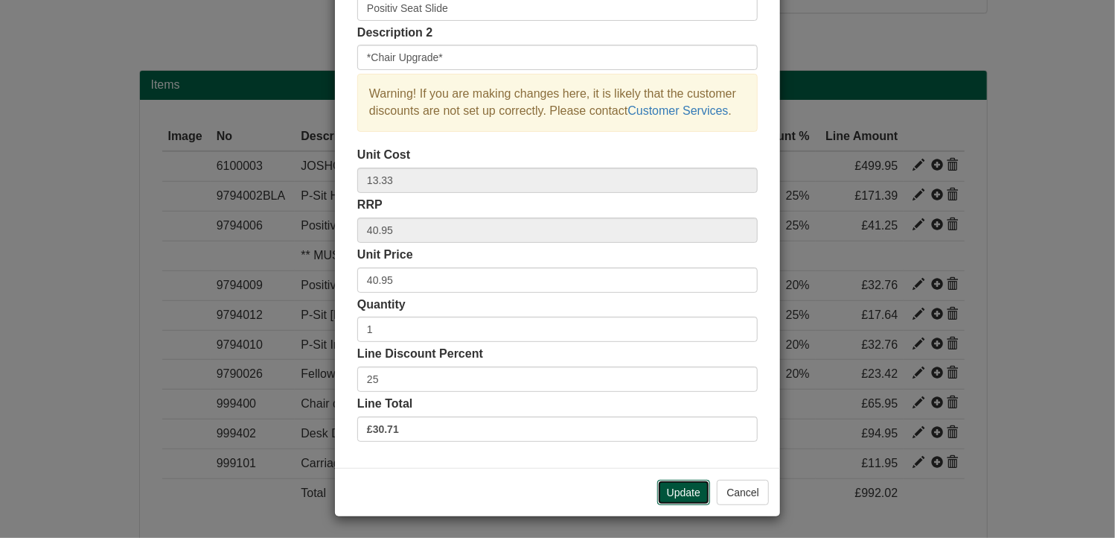
click at [685, 488] on button "Update" at bounding box center [683, 491] width 53 height 25
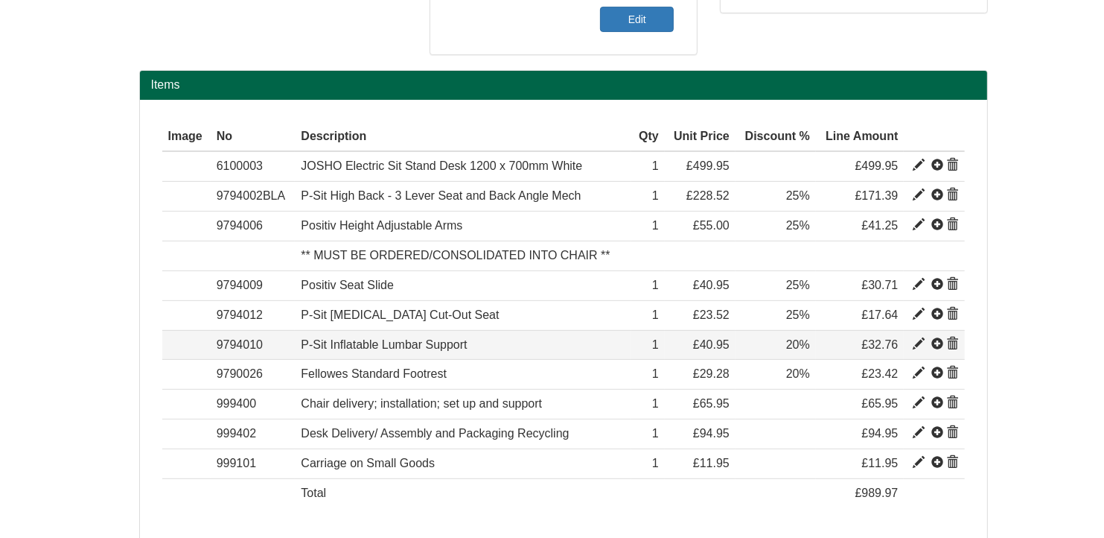
click at [917, 340] on span at bounding box center [919, 344] width 12 height 12
type input "P-Sit Inflatable Lumbar Support"
type input "15.61"
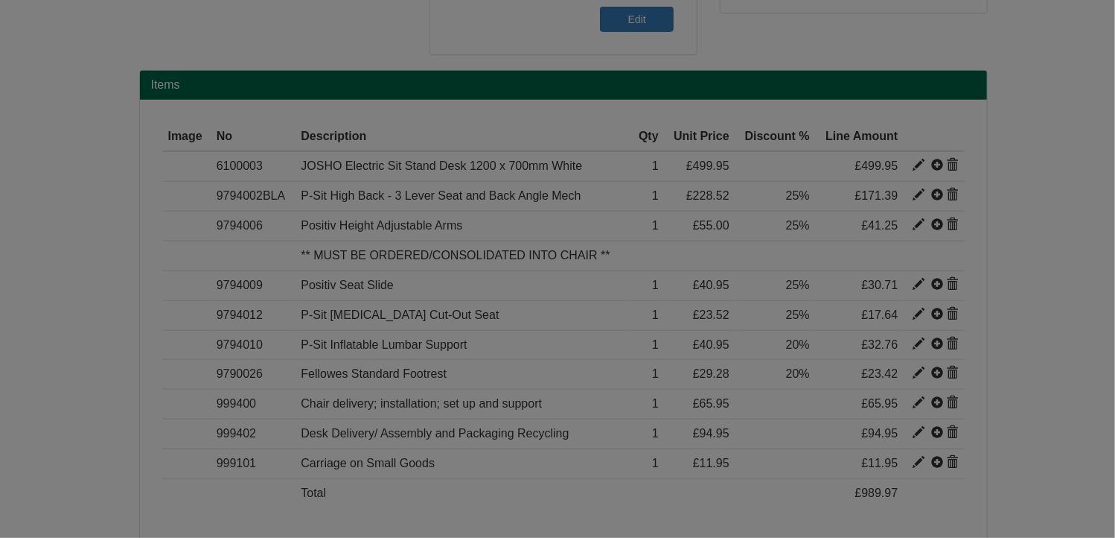
scroll to position [0, 0]
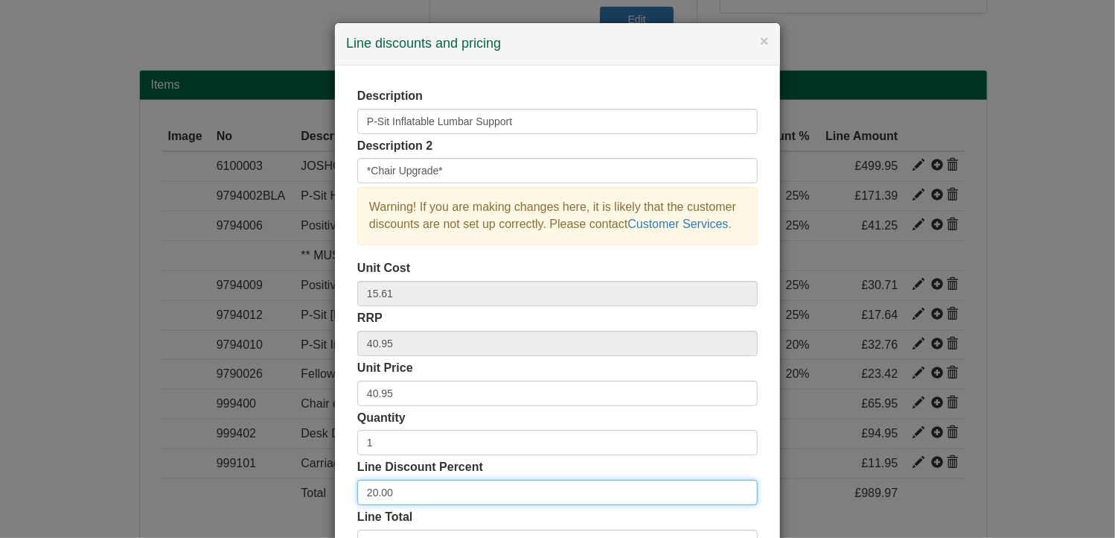
drag, startPoint x: 413, startPoint y: 486, endPoint x: 307, endPoint y: 482, distance: 106.6
click at [307, 482] on div "× Line discounts and pricing Description P-Sit Inflatable Lumbar Support Descri…" at bounding box center [557, 269] width 1115 height 538
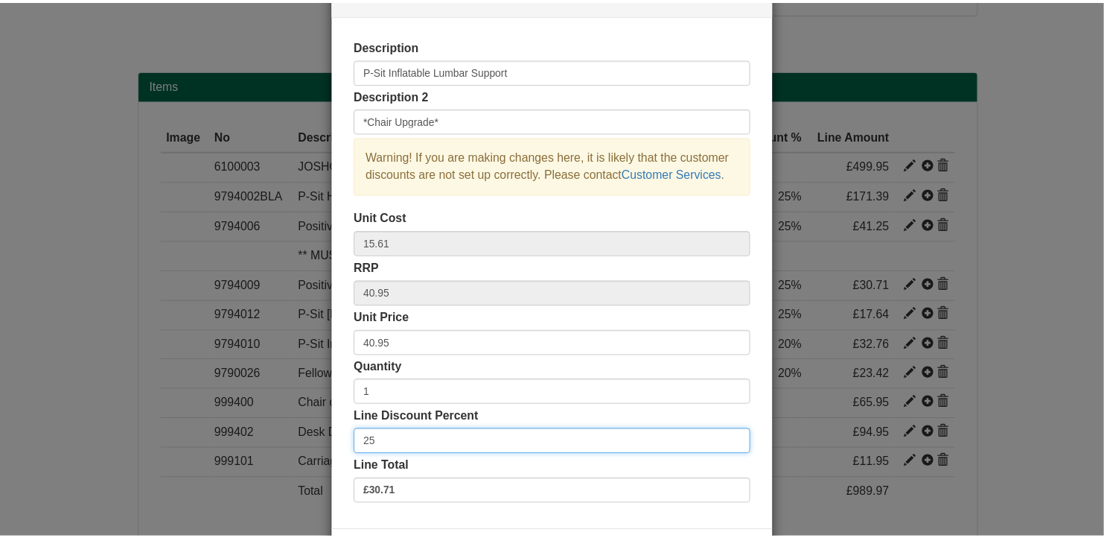
scroll to position [113, 0]
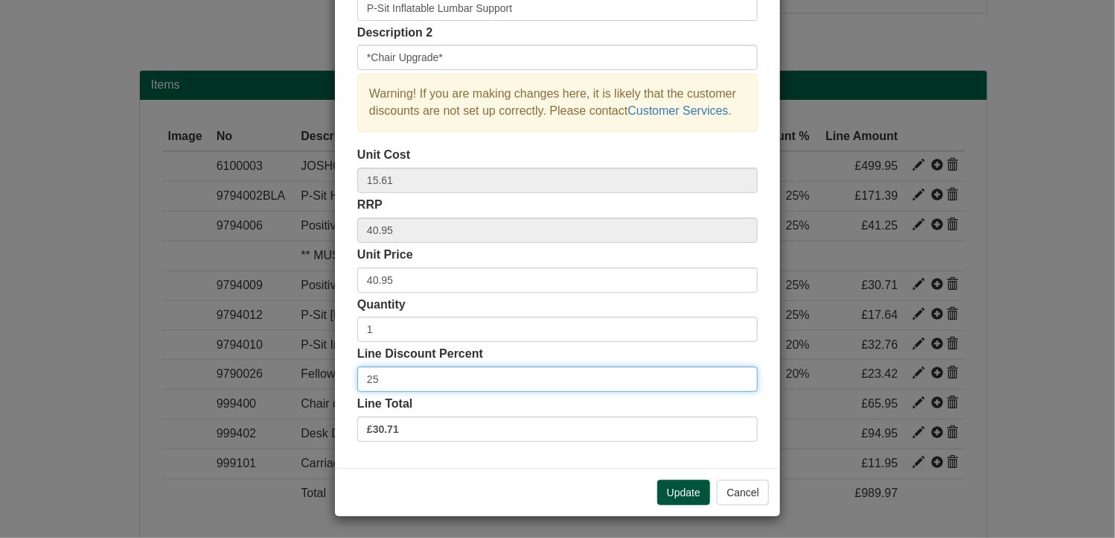
type input "25"
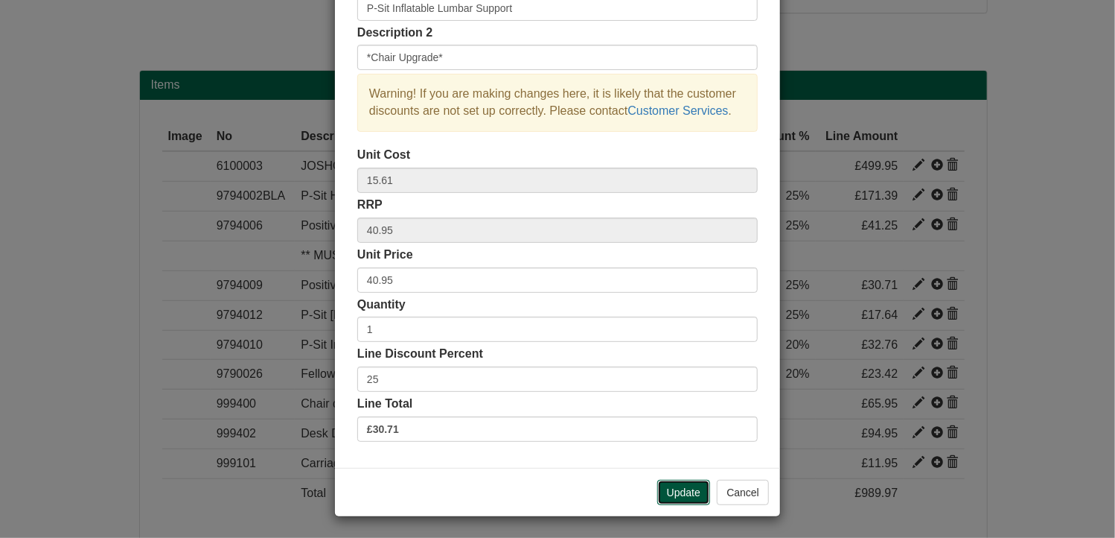
click at [691, 482] on button "Update" at bounding box center [683, 491] width 53 height 25
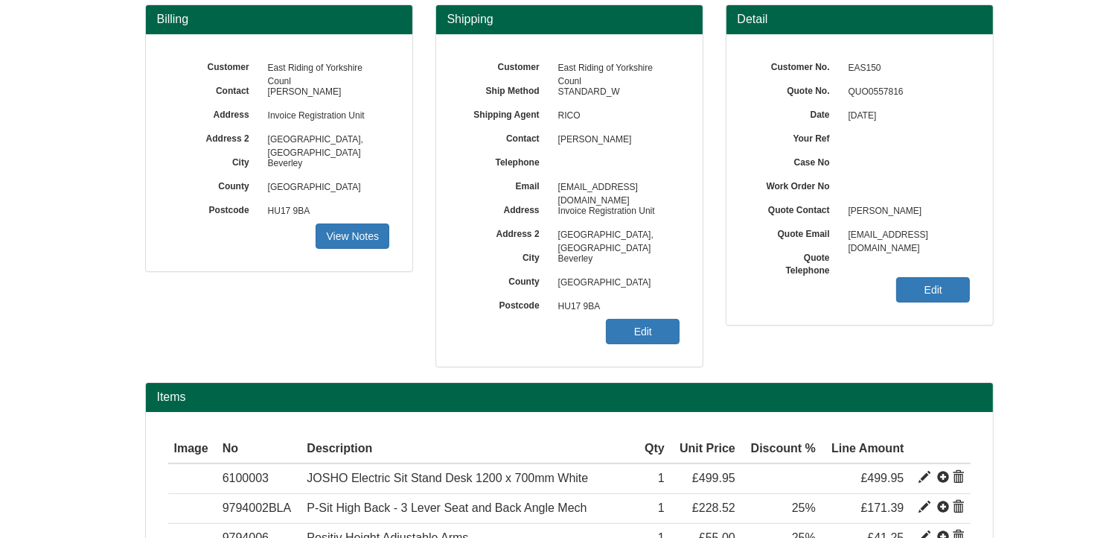
scroll to position [0, 0]
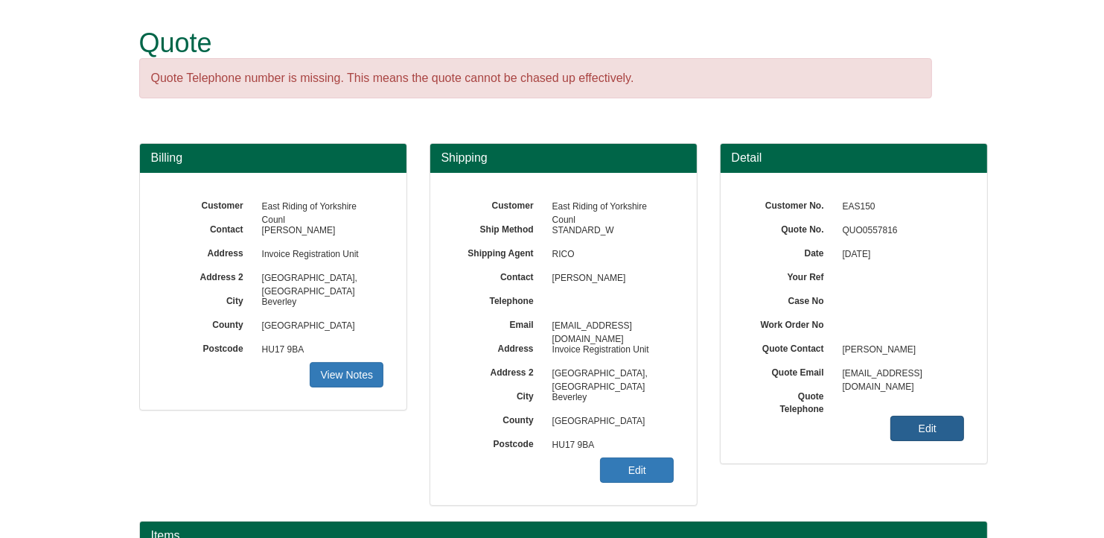
click at [927, 420] on link "Edit" at bounding box center [927, 427] width 74 height 25
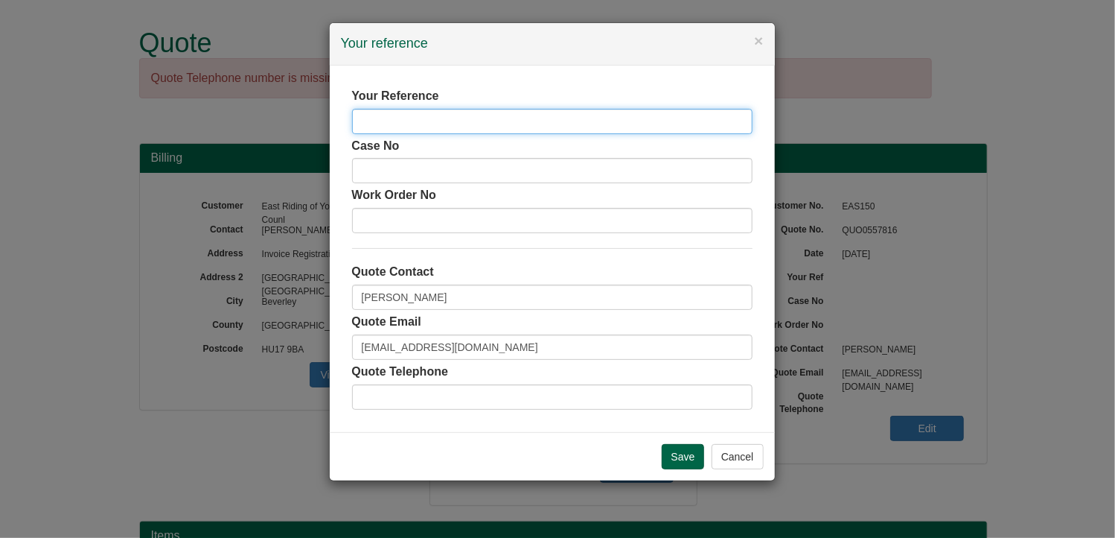
click at [547, 117] on input "text" at bounding box center [552, 121] width 401 height 25
type input "Lauren Newham"
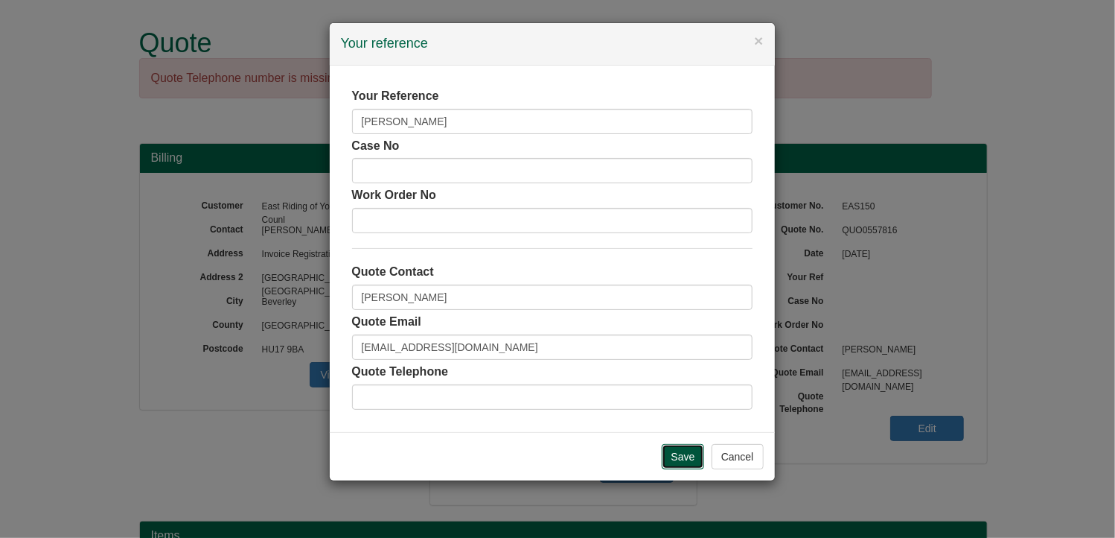
click at [686, 462] on input "Save" at bounding box center [683, 456] width 43 height 25
click at [685, 454] on input "Save" at bounding box center [683, 456] width 43 height 25
click at [687, 454] on input "Save" at bounding box center [683, 456] width 43 height 25
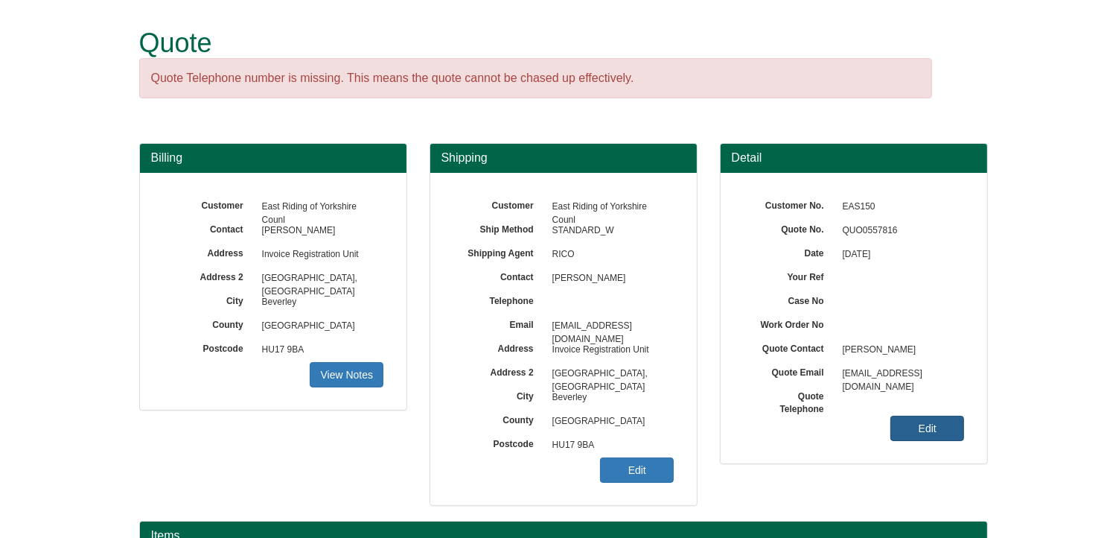
click at [931, 430] on link "Edit" at bounding box center [927, 427] width 74 height 25
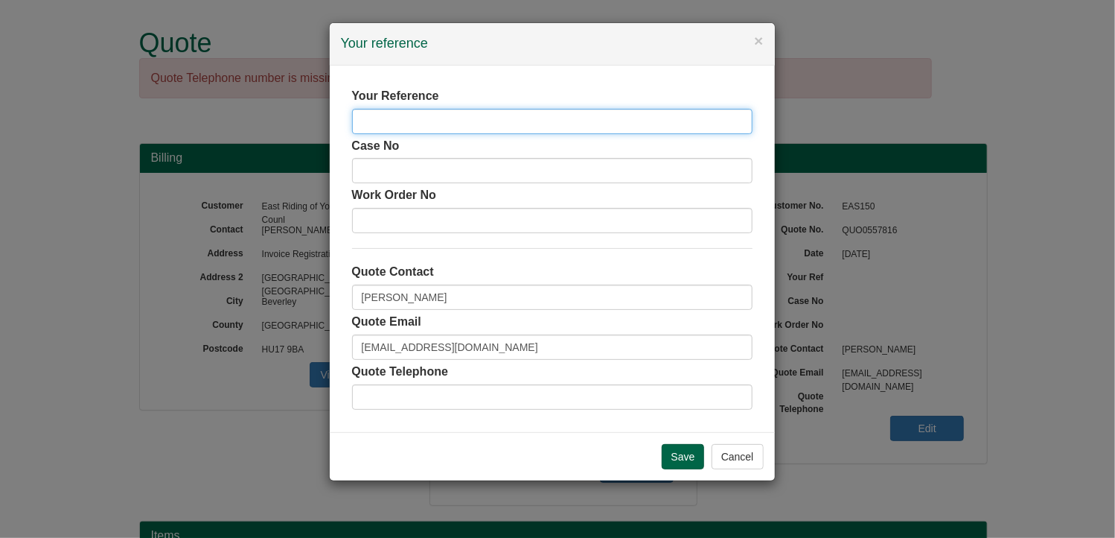
click at [411, 125] on input "text" at bounding box center [552, 121] width 401 height 25
type input "[PERSON_NAME]"
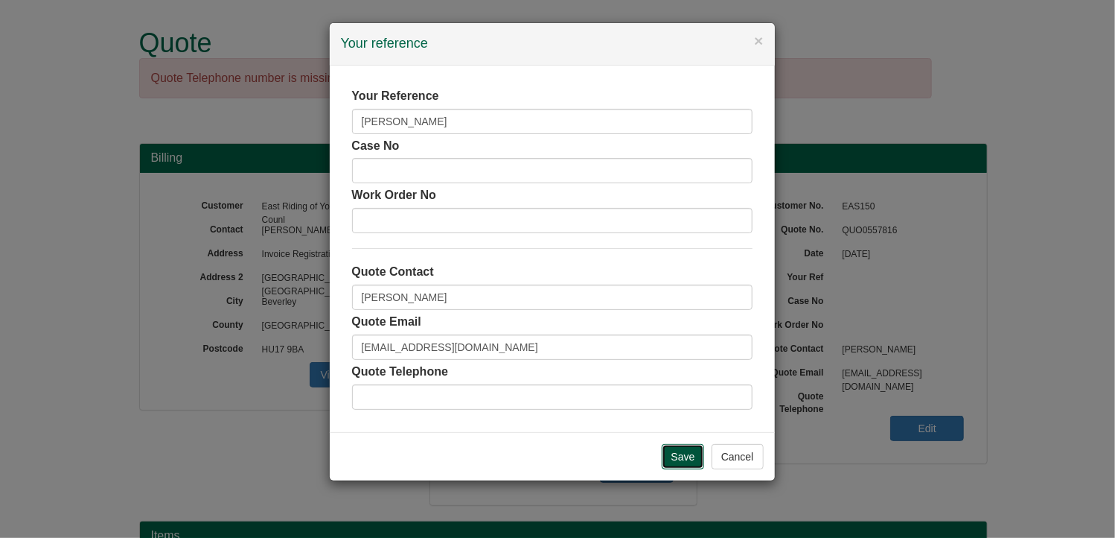
click at [685, 454] on input "Save" at bounding box center [683, 456] width 43 height 25
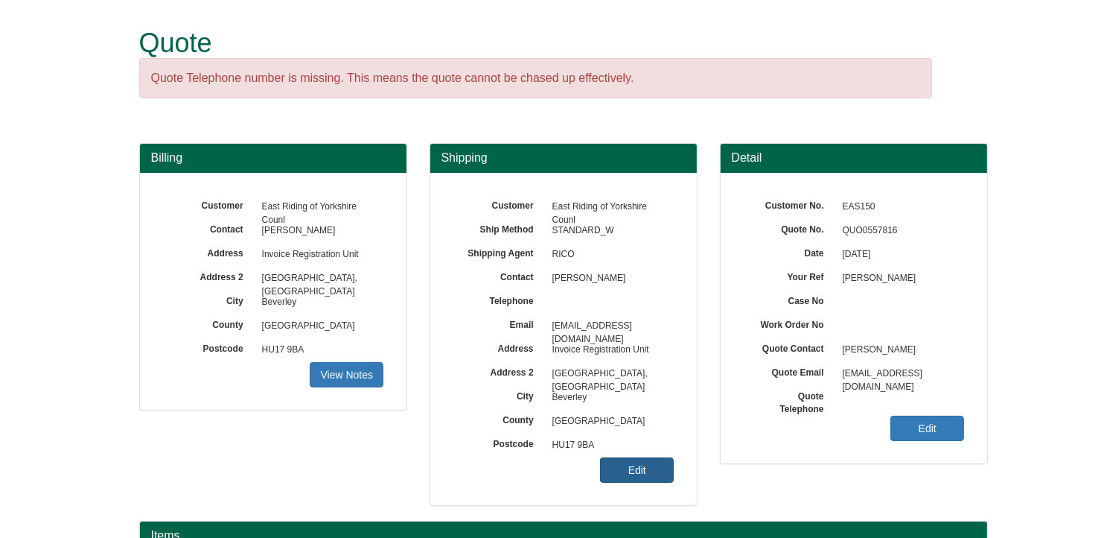
click at [657, 468] on link "Edit" at bounding box center [637, 469] width 74 height 25
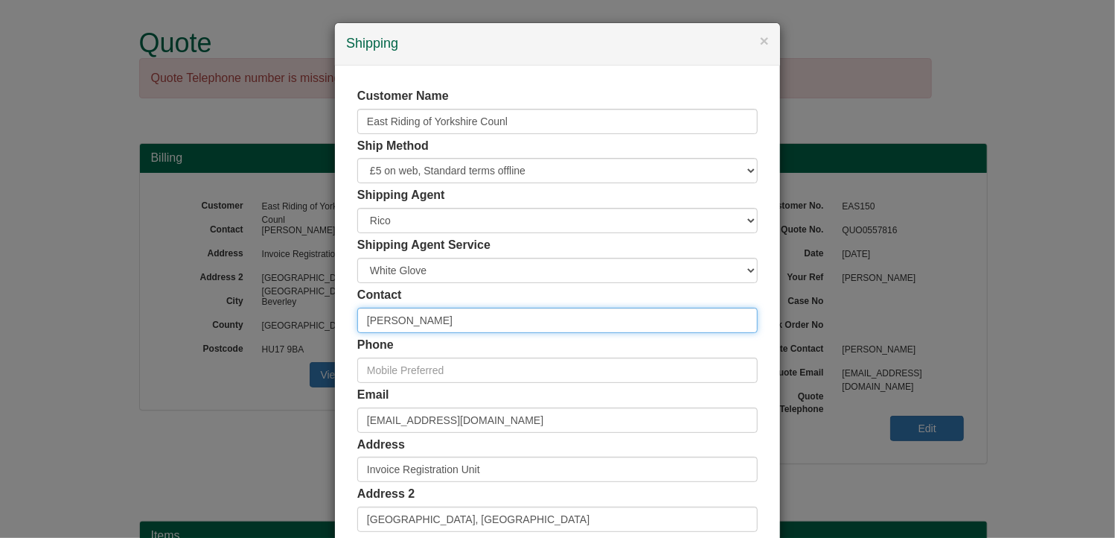
drag, startPoint x: 459, startPoint y: 331, endPoint x: 292, endPoint y: 321, distance: 167.0
click at [292, 321] on div "× Shipping Customer Name [GEOGRAPHIC_DATA] [GEOGRAPHIC_DATA] Ship Method Free o…" at bounding box center [557, 269] width 1115 height 538
type input "[PERSON_NAME]"
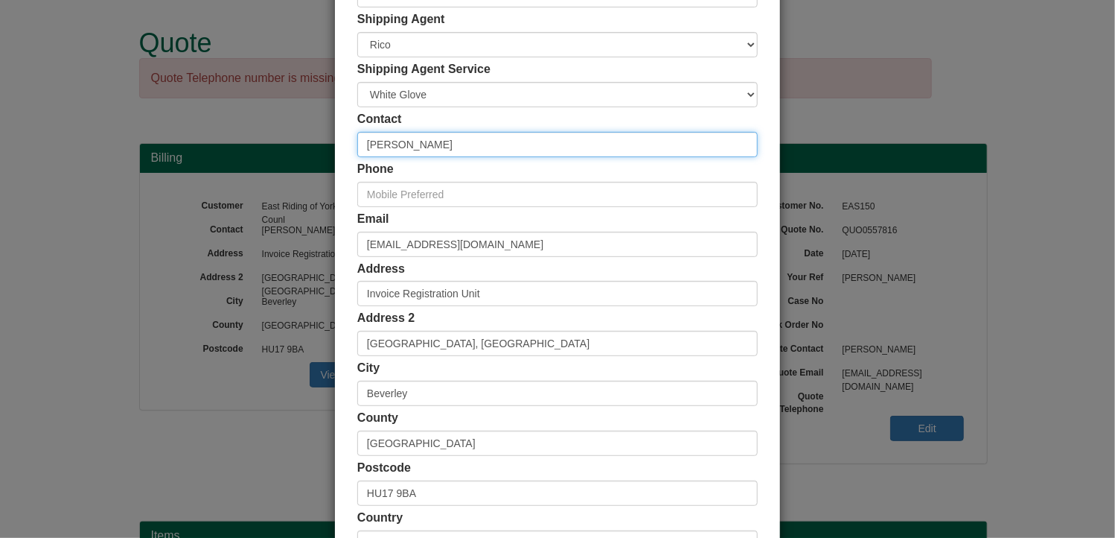
scroll to position [286, 0]
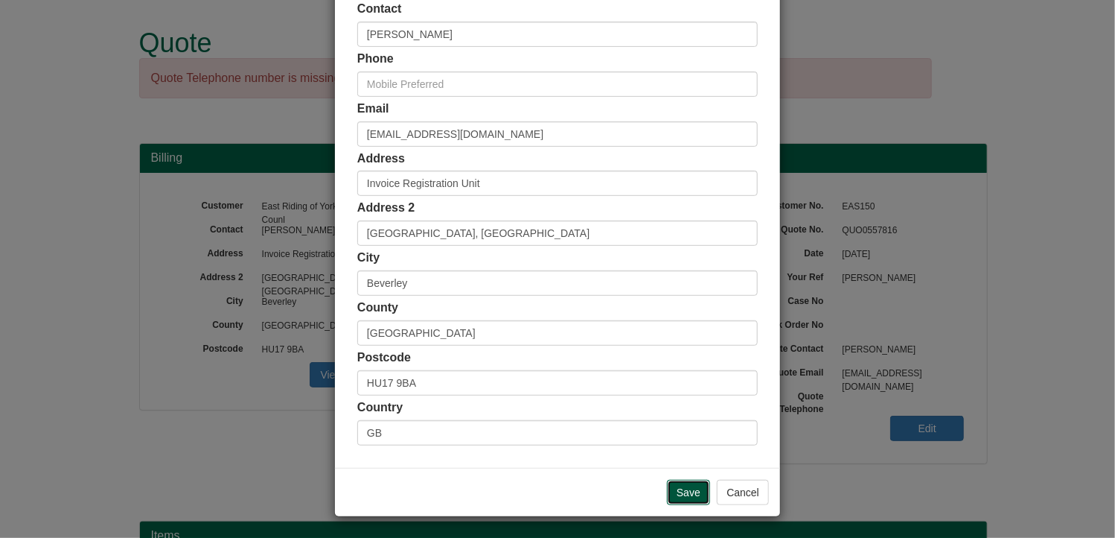
click at [689, 484] on input "Save" at bounding box center [688, 491] width 43 height 25
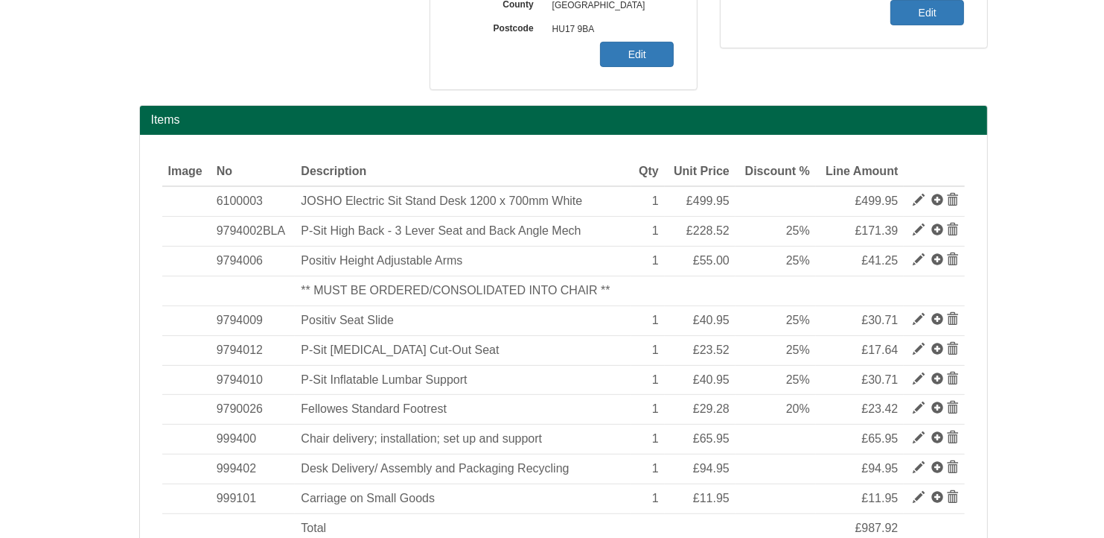
scroll to position [509, 0]
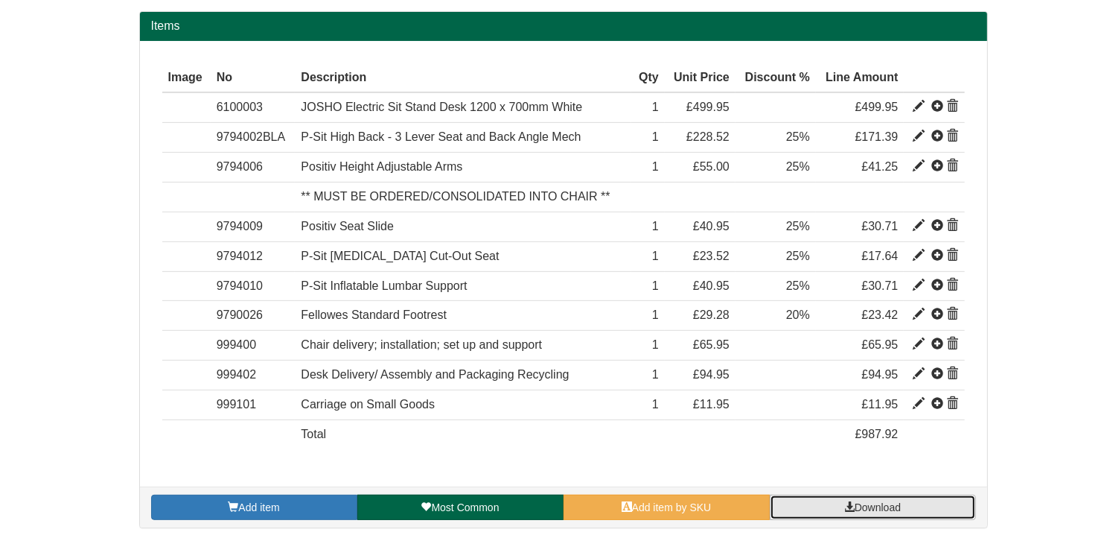
click at [936, 507] on link "Download" at bounding box center [873, 506] width 206 height 25
